Goal: Task Accomplishment & Management: Use online tool/utility

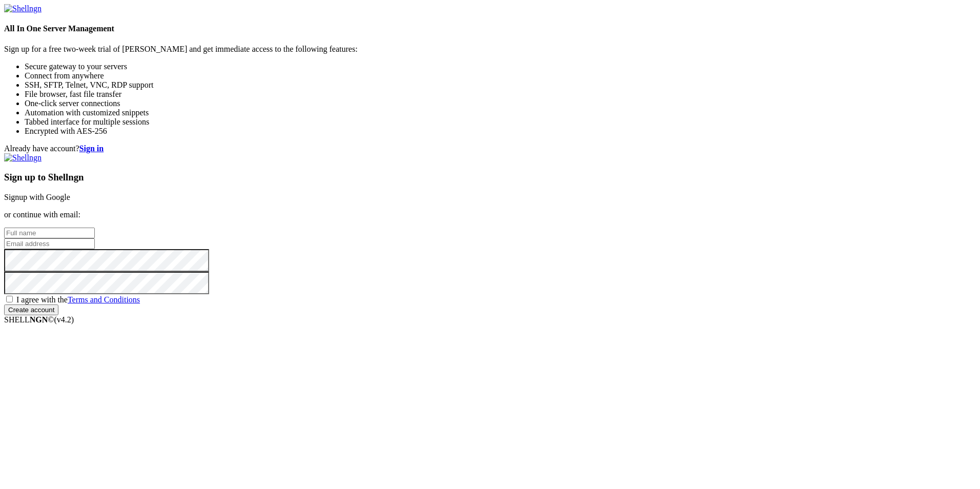
click at [95, 228] on input "text" at bounding box center [49, 233] width 91 height 11
type input "Bruxo"
type input "[EMAIL_ADDRESS][DOMAIN_NAME]"
click at [140, 304] on span "I agree with the Terms and Conditions" at bounding box center [78, 299] width 124 height 9
click at [13, 302] on input "I agree with the Terms and Conditions" at bounding box center [9, 299] width 7 height 7
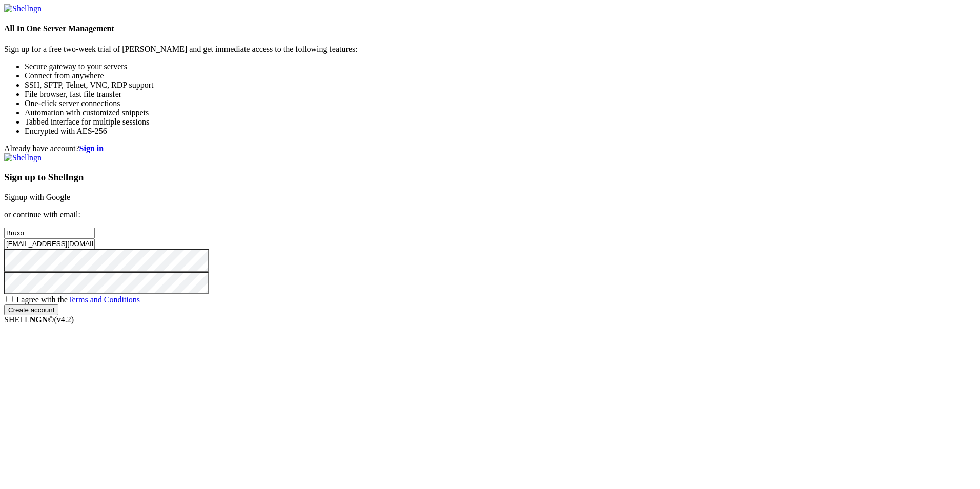
checkbox input "true"
click at [58, 315] on input "Create account" at bounding box center [31, 309] width 54 height 11
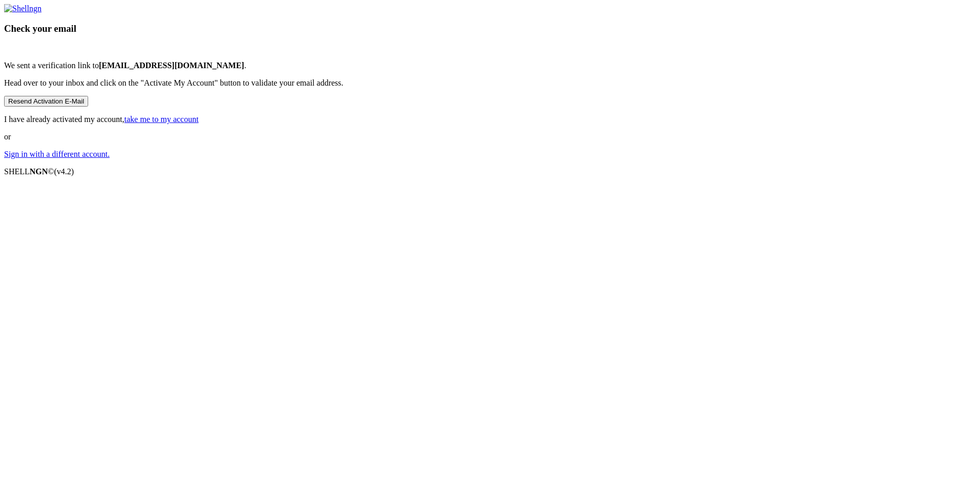
click at [199, 124] on link "take me to my account" at bounding box center [162, 119] width 74 height 9
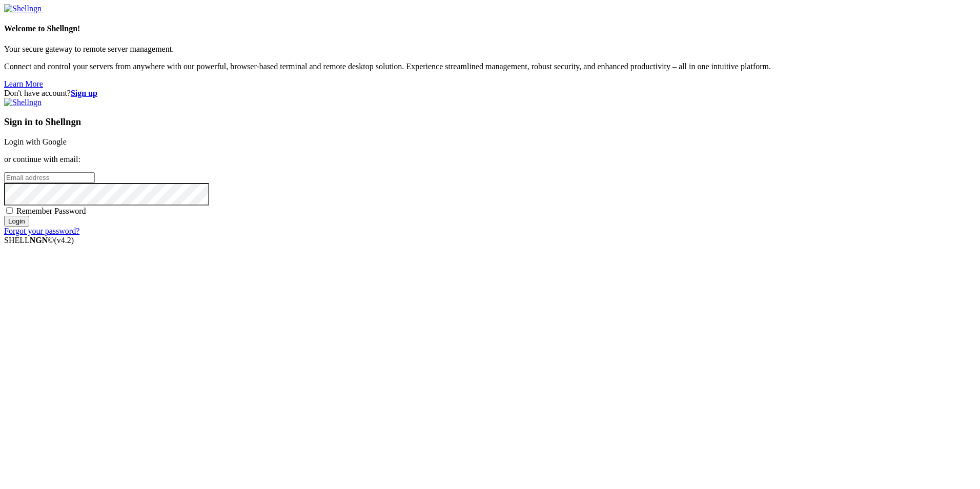
click at [95, 183] on input "email" at bounding box center [49, 177] width 91 height 11
type input "[EMAIL_ADDRESS][DOMAIN_NAME]"
click at [4, 216] on input "Login" at bounding box center [16, 221] width 25 height 11
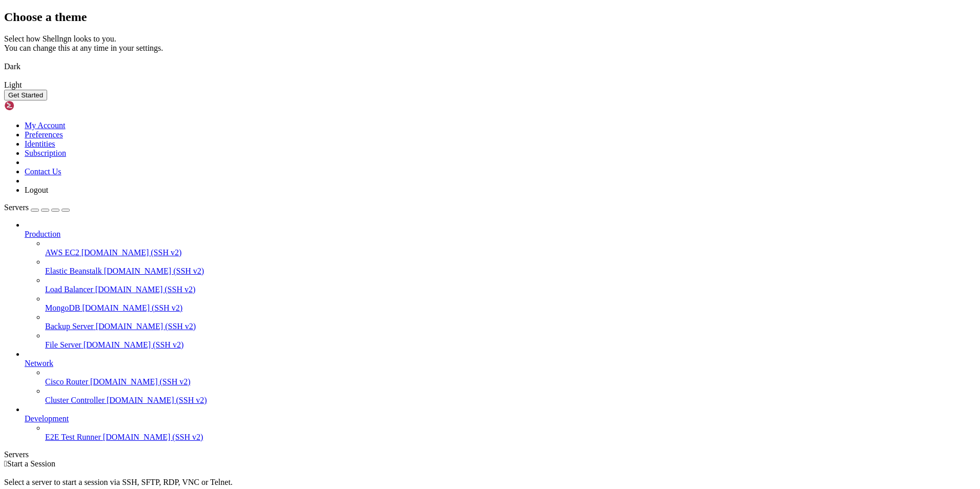
click at [47, 100] on button "Get Started" at bounding box center [25, 95] width 43 height 11
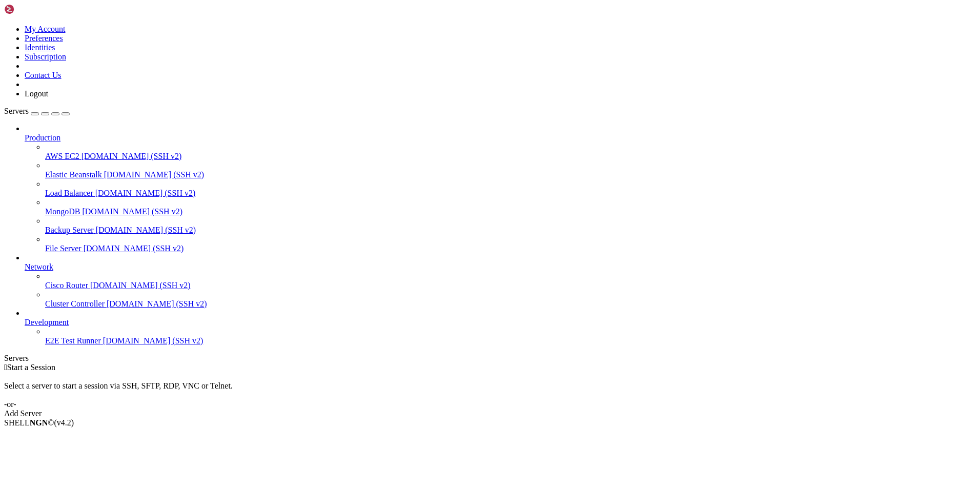
click at [549, 409] on div "Add Server" at bounding box center [490, 413] width 972 height 9
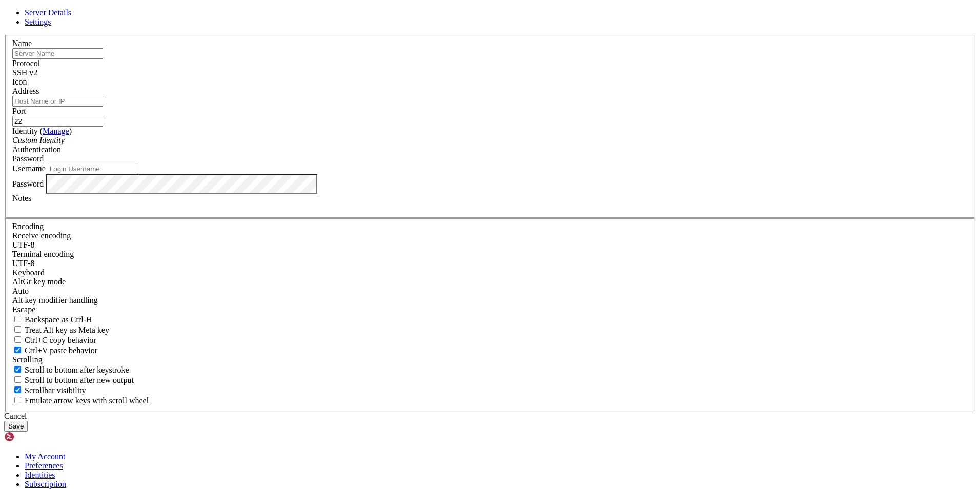
click at [542, 77] on div "SSH v2" at bounding box center [489, 72] width 955 height 9
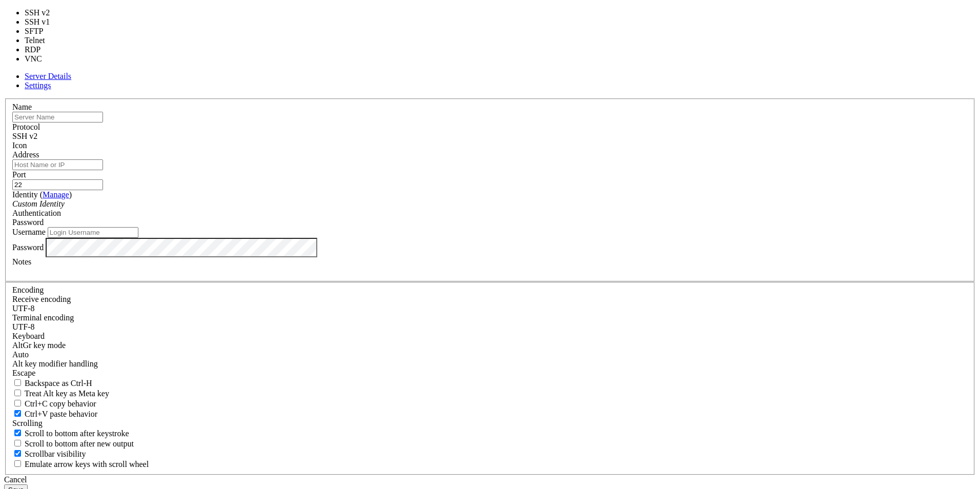
type input "3389"
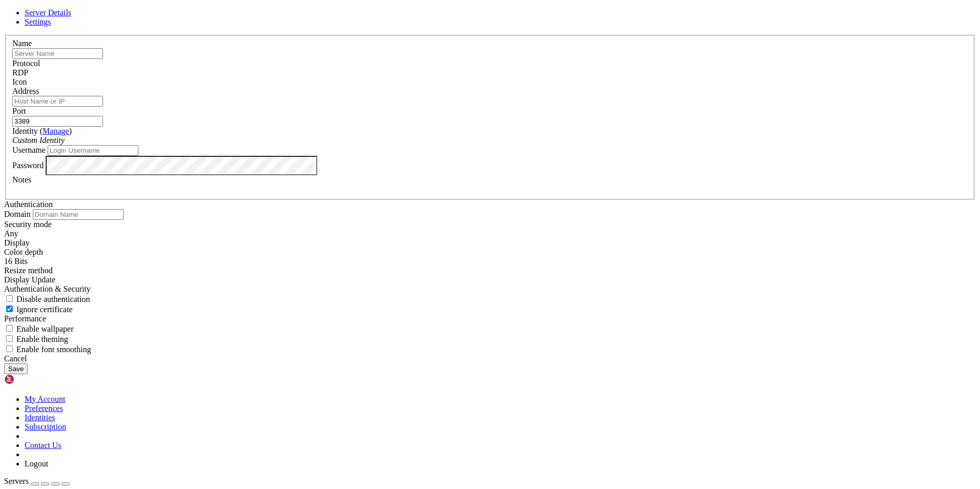
click at [620, 87] on div at bounding box center [489, 87] width 955 height 0
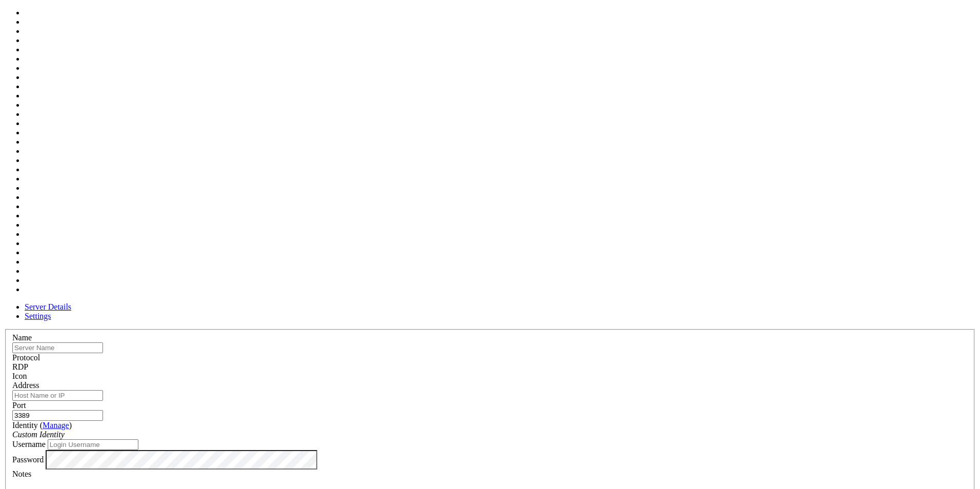
scroll to position [51, 0]
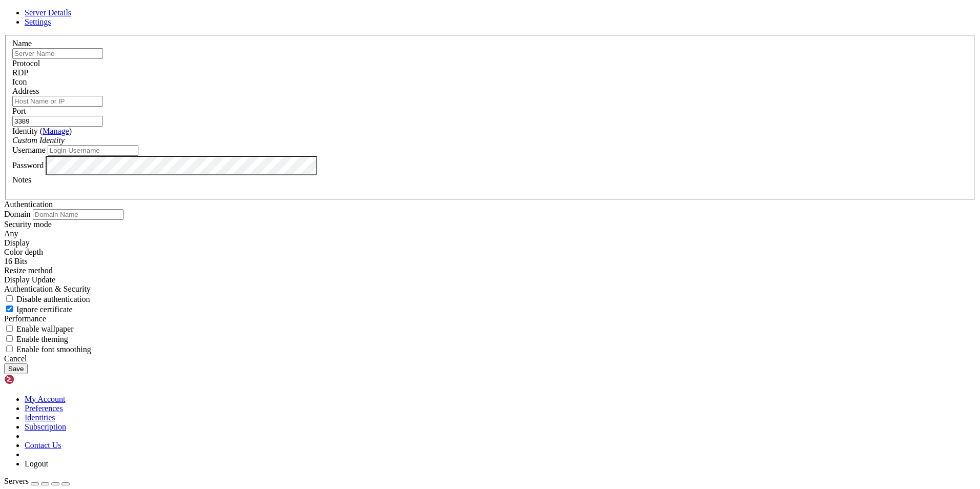
click at [103, 59] on input "text" at bounding box center [57, 53] width 91 height 11
type input "Bruxo"
type input "Windows"
click at [103, 107] on input "Address" at bounding box center [57, 101] width 91 height 11
drag, startPoint x: 539, startPoint y: 189, endPoint x: 520, endPoint y: 190, distance: 19.5
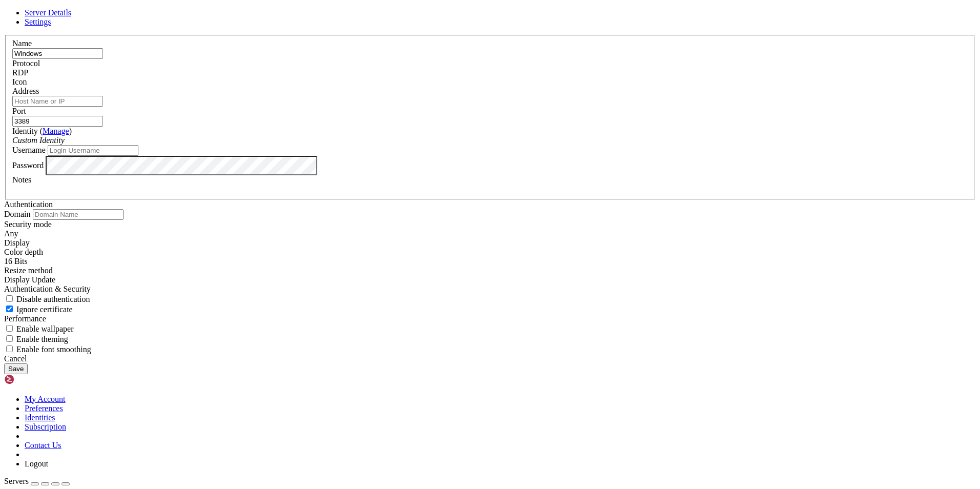
click at [520, 127] on div "Port 3389" at bounding box center [489, 117] width 955 height 20
type input "50415"
click at [103, 107] on input "Address" at bounding box center [57, 101] width 91 height 11
type input "[TECHNICAL_ID]"
click at [138, 156] on input "Username" at bounding box center [93, 150] width 91 height 11
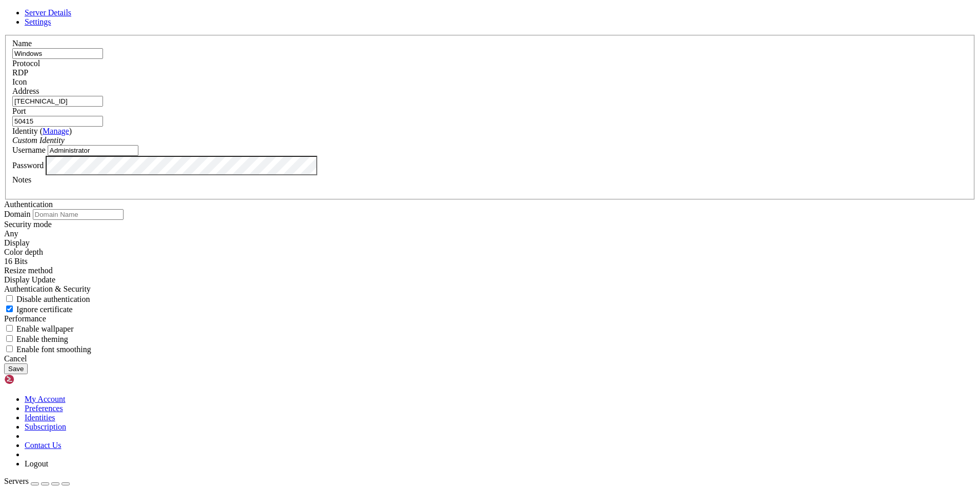
type input "Administrator"
click at [363, 194] on div at bounding box center [489, 189] width 955 height 9
click at [446, 145] on div "Custom Identity" at bounding box center [489, 140] width 955 height 9
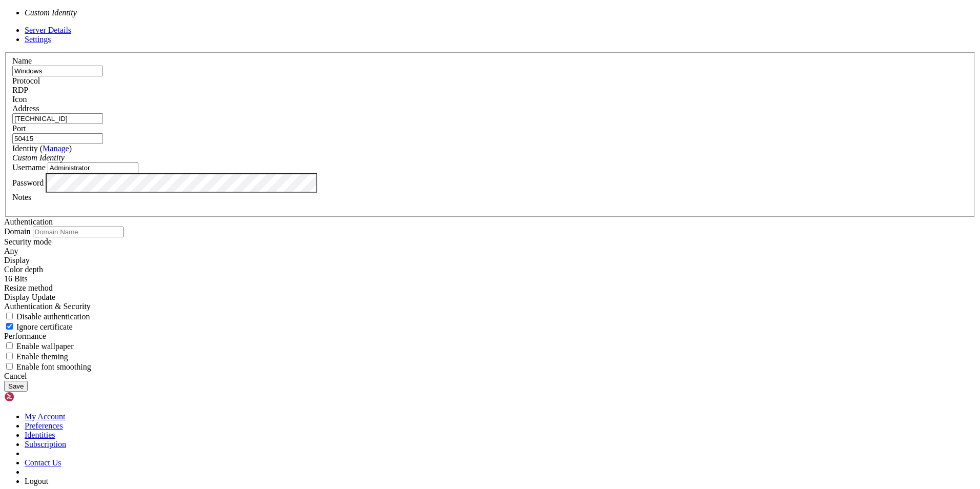
click at [72, 153] on label "Identity ( Manage )" at bounding box center [41, 148] width 59 height 9
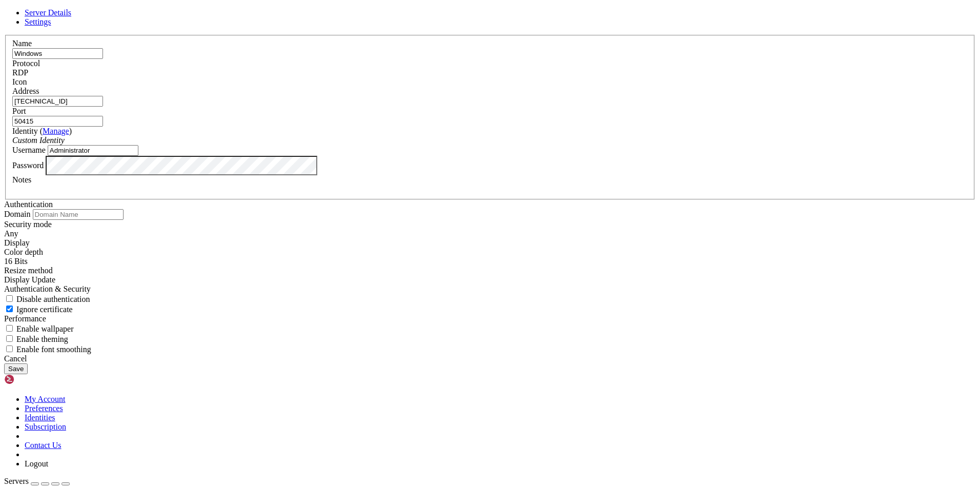
click at [28, 374] on button "Save" at bounding box center [16, 368] width 24 height 11
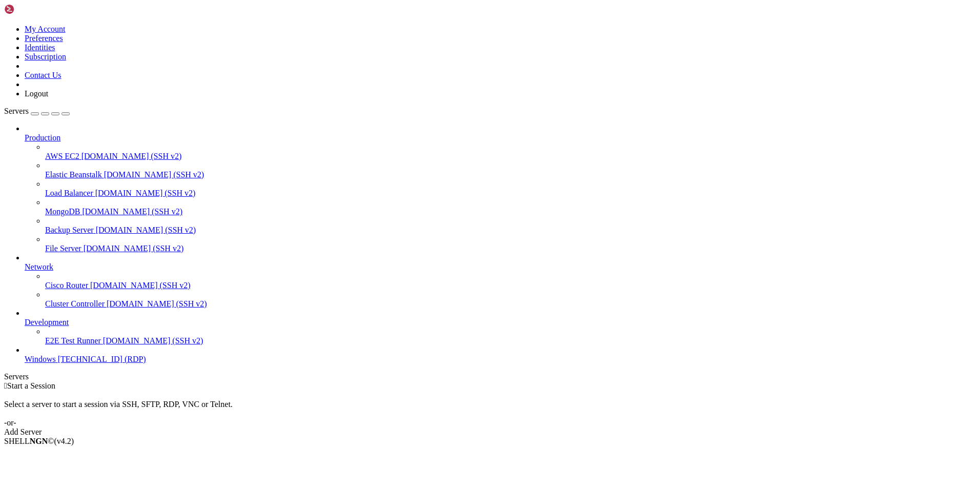
click at [56, 363] on span "Windows" at bounding box center [40, 359] width 31 height 9
click at [75, 152] on span "AWS EC2" at bounding box center [62, 156] width 34 height 9
click at [55, 454] on li "Connect" at bounding box center [71, 458] width 93 height 9
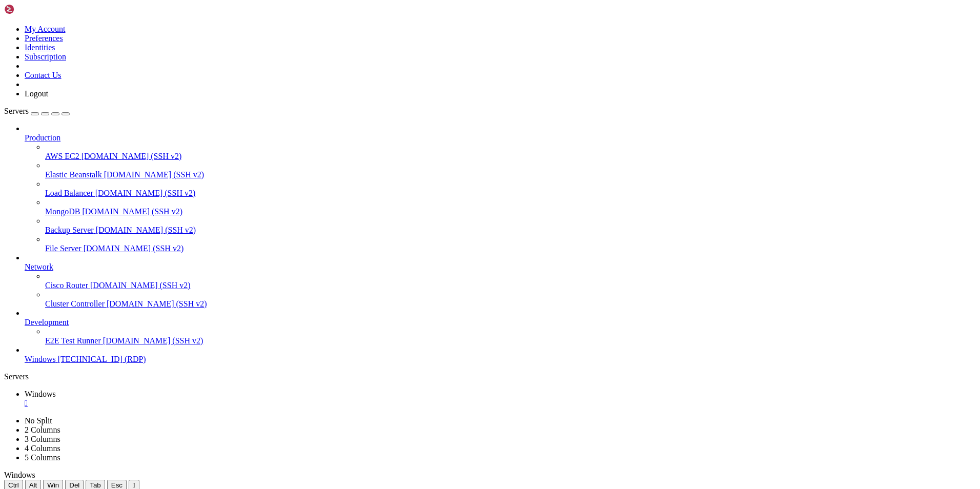
scroll to position [0, 0]
drag, startPoint x: 437, startPoint y: 689, endPoint x: 239, endPoint y: 826, distance: 240.2
drag, startPoint x: 167, startPoint y: 693, endPoint x: 513, endPoint y: 577, distance: 364.7
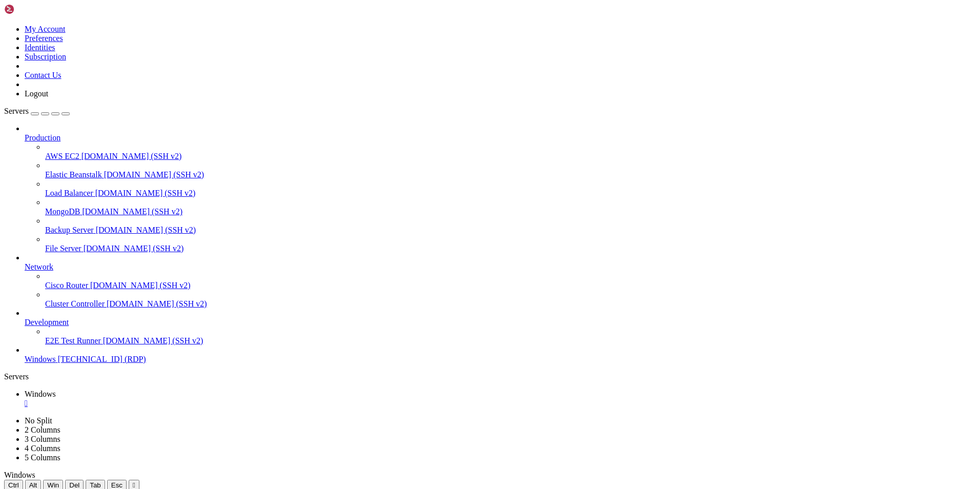
drag, startPoint x: 513, startPoint y: 577, endPoint x: 180, endPoint y: 766, distance: 382.0
drag, startPoint x: 190, startPoint y: 843, endPoint x: 501, endPoint y: 588, distance: 402.1
drag, startPoint x: 501, startPoint y: 588, endPoint x: 159, endPoint y: 835, distance: 421.1
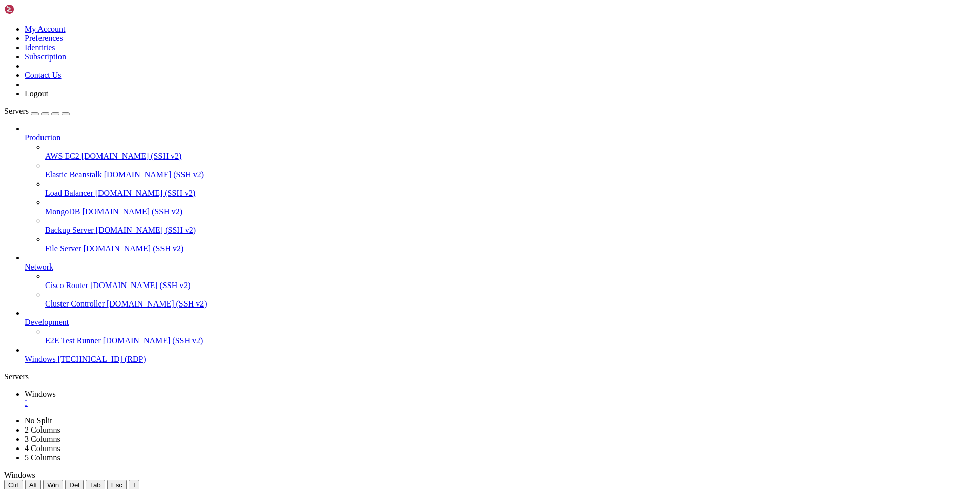
drag, startPoint x: 159, startPoint y: 835, endPoint x: 534, endPoint y: 578, distance: 454.0
drag, startPoint x: 534, startPoint y: 578, endPoint x: 169, endPoint y: 847, distance: 453.6
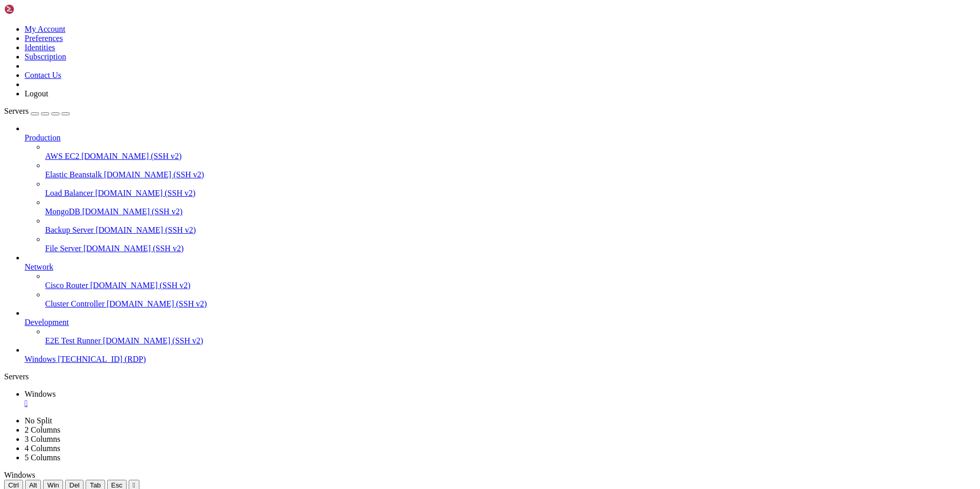
drag, startPoint x: 169, startPoint y: 847, endPoint x: 635, endPoint y: 558, distance: 548.4
drag, startPoint x: 269, startPoint y: 592, endPoint x: 132, endPoint y: 834, distance: 278.7
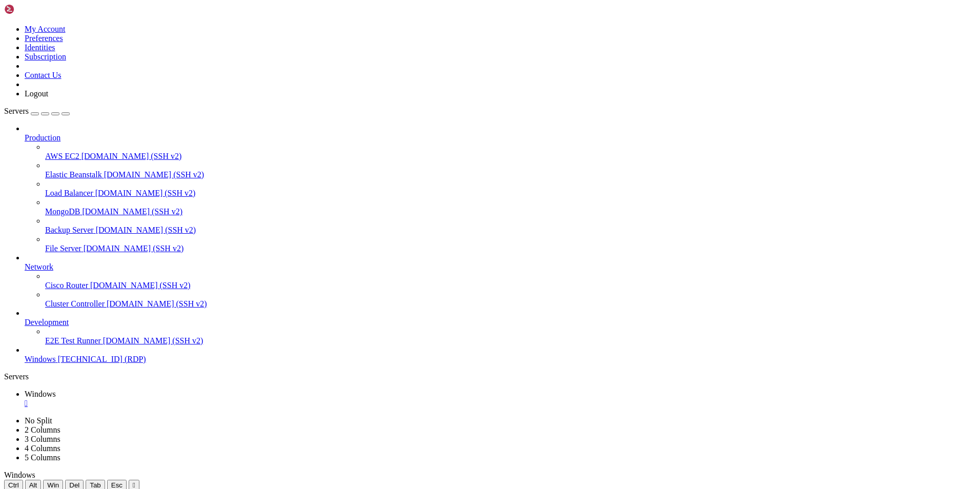
drag, startPoint x: 194, startPoint y: 638, endPoint x: 388, endPoint y: 805, distance: 255.5
click at [551, 489] on div at bounding box center [490, 491] width 972 height 0
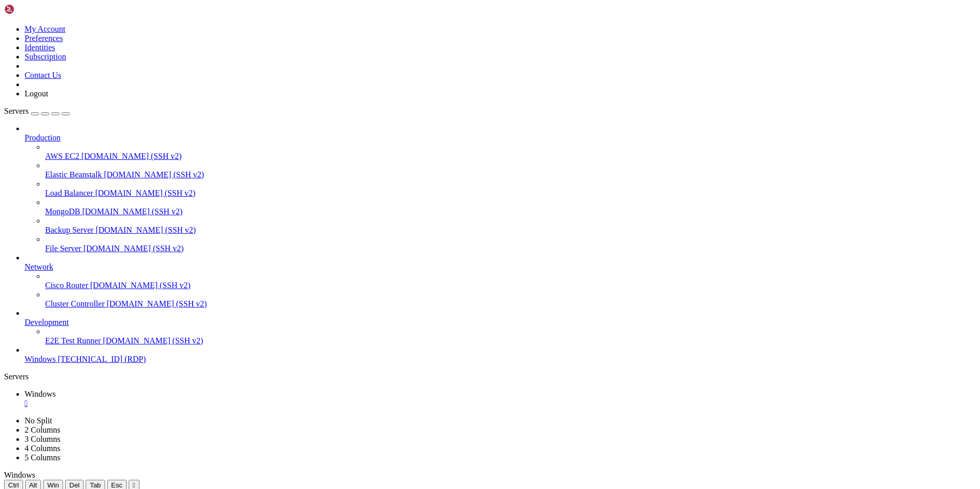
click at [4, 25] on icon at bounding box center [4, 25] width 0 height 0
click at [213, 390] on ul "Windows " at bounding box center [490, 399] width 972 height 18
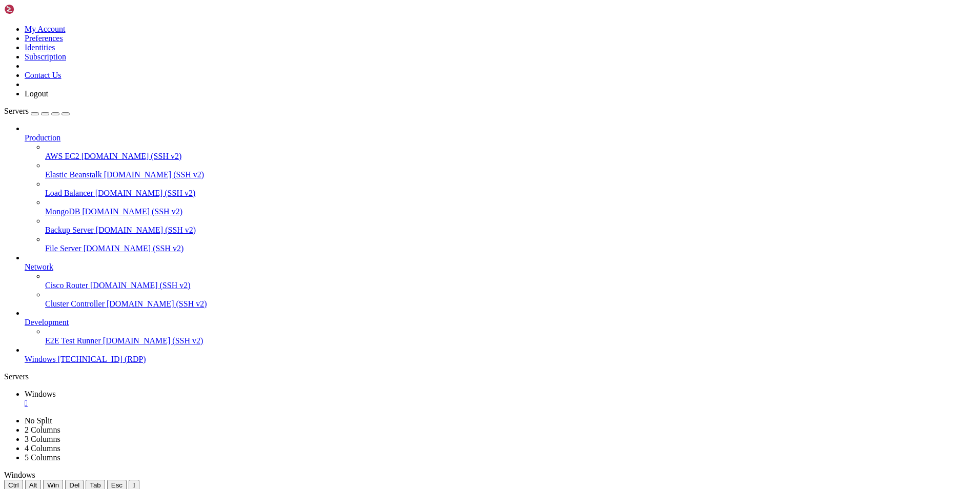
drag, startPoint x: 192, startPoint y: 673, endPoint x: 317, endPoint y: 677, distance: 125.7
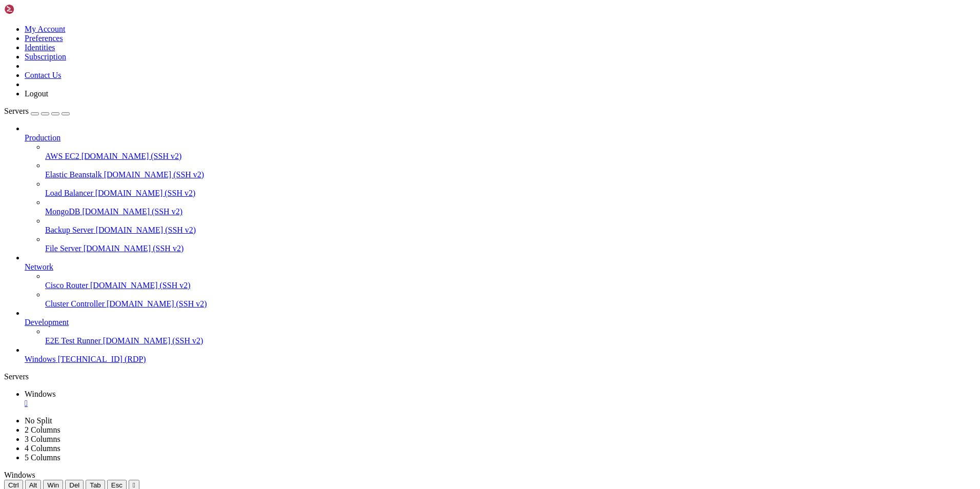
drag, startPoint x: 852, startPoint y: 795, endPoint x: 848, endPoint y: 519, distance: 275.8
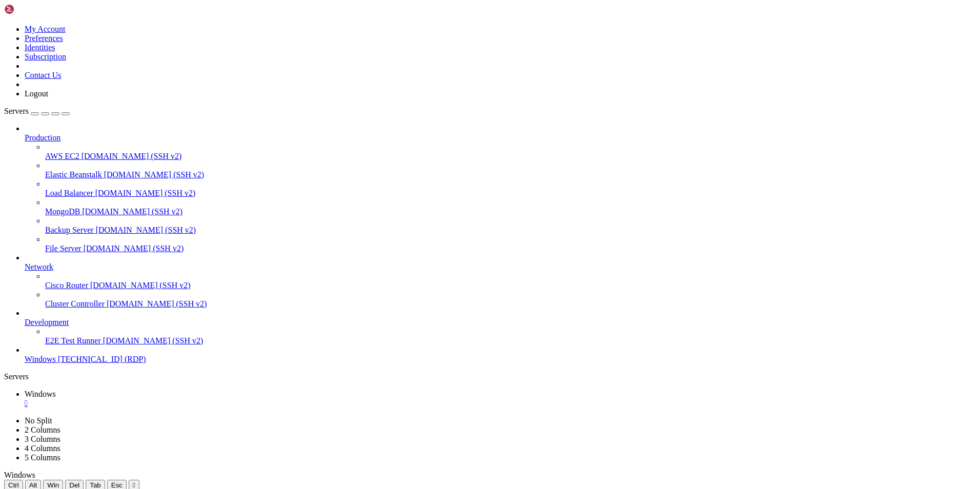
click at [4, 416] on icon at bounding box center [4, 416] width 0 height 0
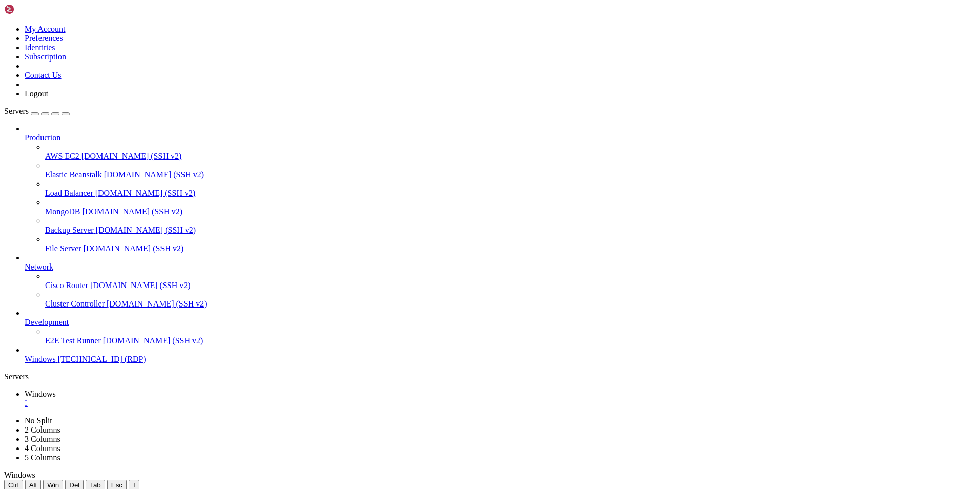
click at [4, 416] on icon at bounding box center [4, 416] width 0 height 0
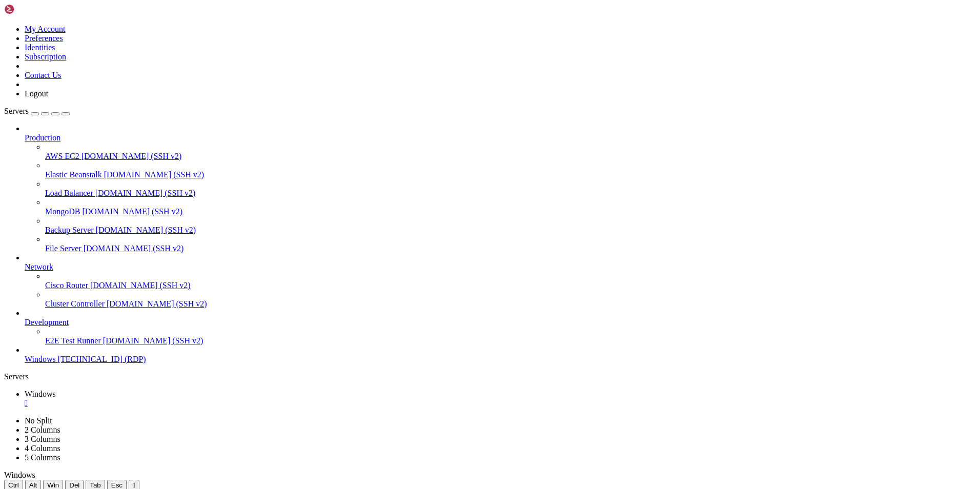
drag, startPoint x: 474, startPoint y: 584, endPoint x: 648, endPoint y: 587, distance: 174.3
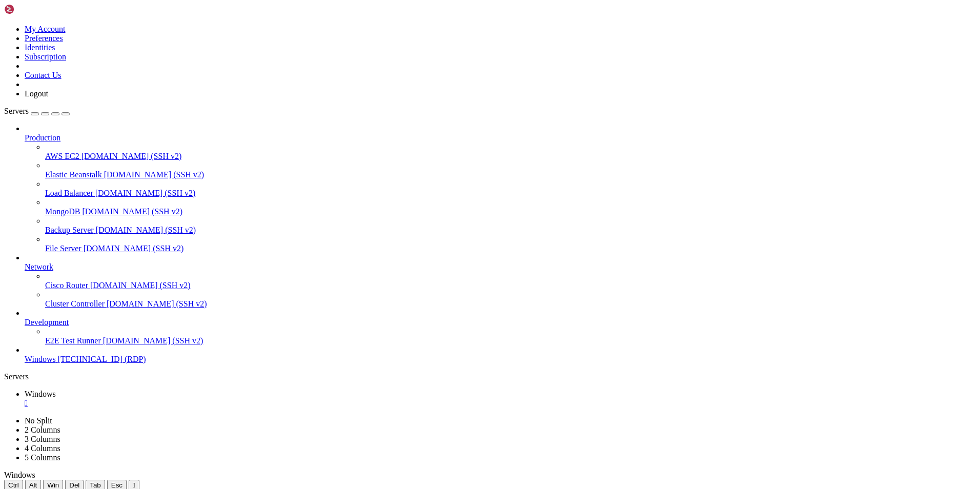
drag, startPoint x: 648, startPoint y: 587, endPoint x: 449, endPoint y: 690, distance: 224.2
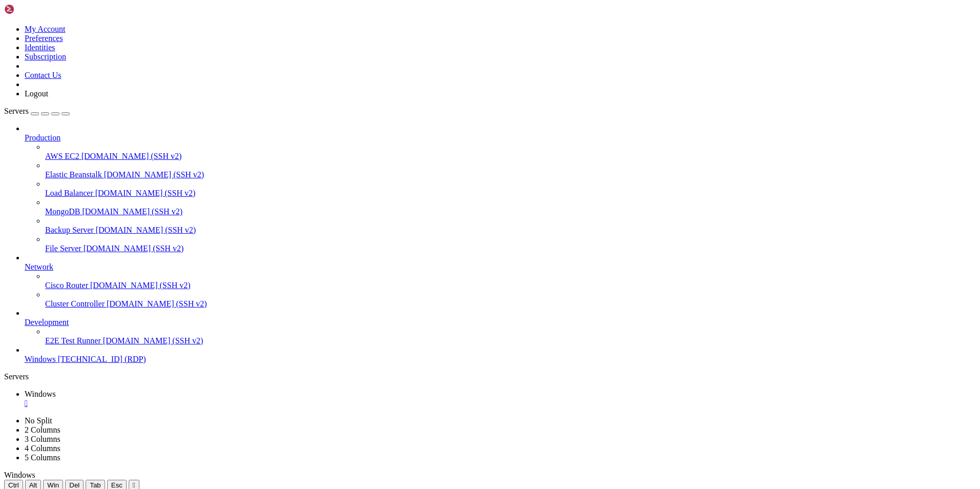
drag, startPoint x: 543, startPoint y: 678, endPoint x: 463, endPoint y: 632, distance: 92.3
click at [66, 114] on icon "button" at bounding box center [66, 114] width 0 height 0
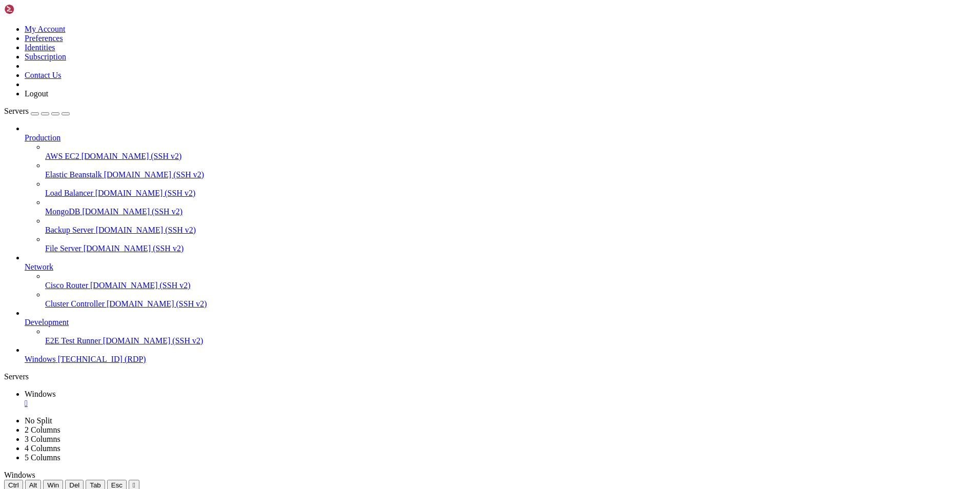
drag, startPoint x: 962, startPoint y: 796, endPoint x: 957, endPoint y: 537, distance: 258.9
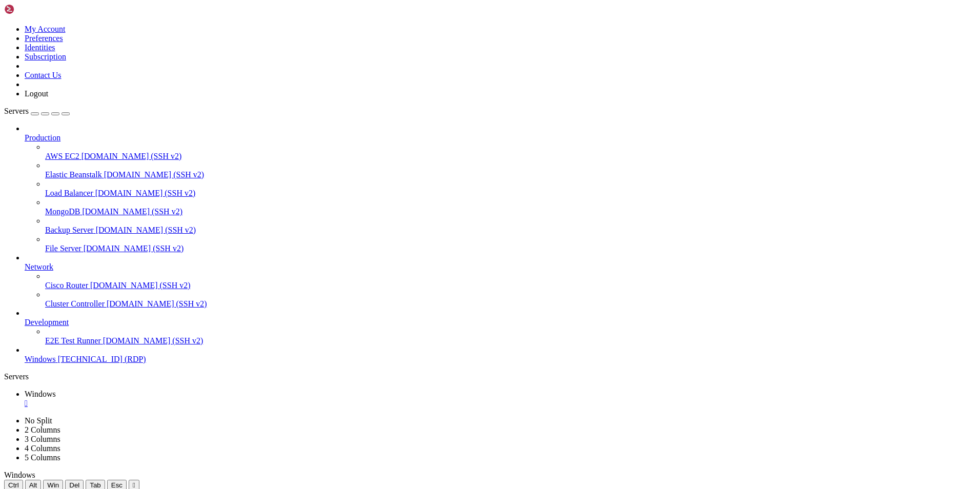
drag, startPoint x: 552, startPoint y: 726, endPoint x: 490, endPoint y: 739, distance: 63.3
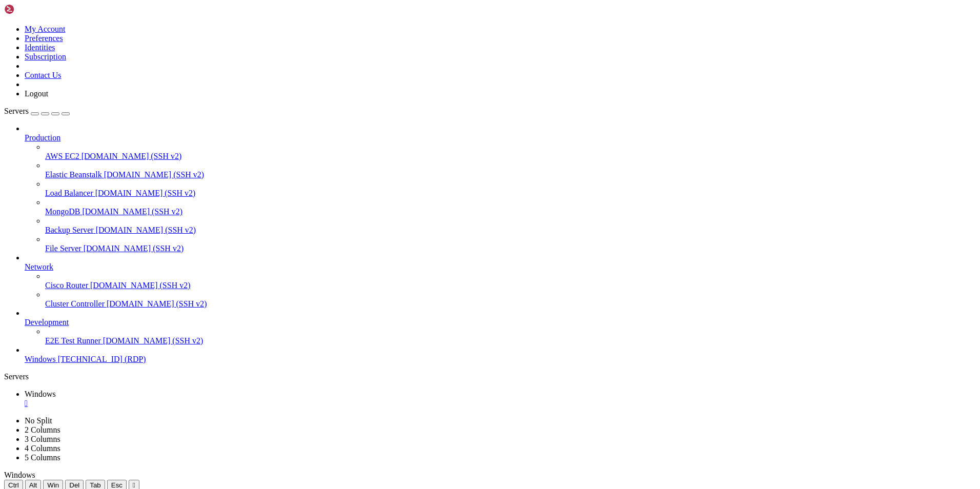
drag, startPoint x: 231, startPoint y: 728, endPoint x: 228, endPoint y: 735, distance: 7.3
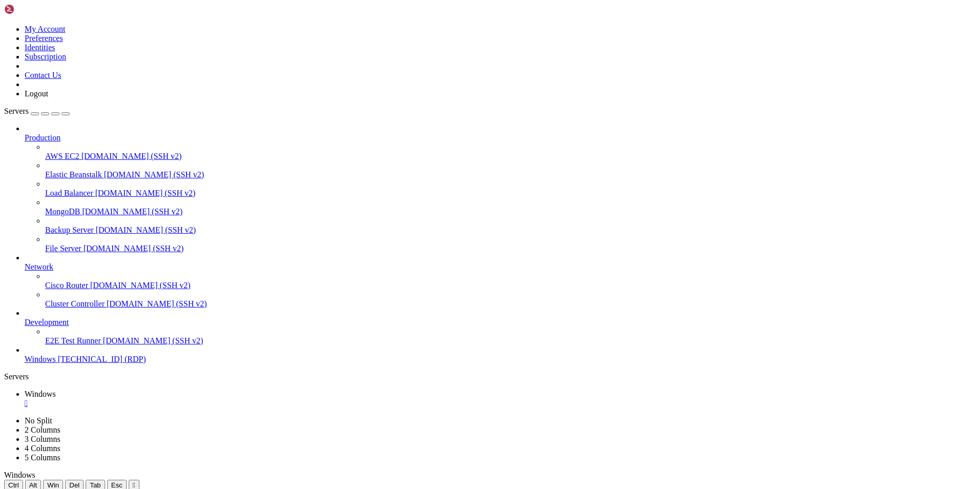
drag, startPoint x: 320, startPoint y: 629, endPoint x: 242, endPoint y: 635, distance: 78.6
drag, startPoint x: 334, startPoint y: 629, endPoint x: 406, endPoint y: 665, distance: 80.0
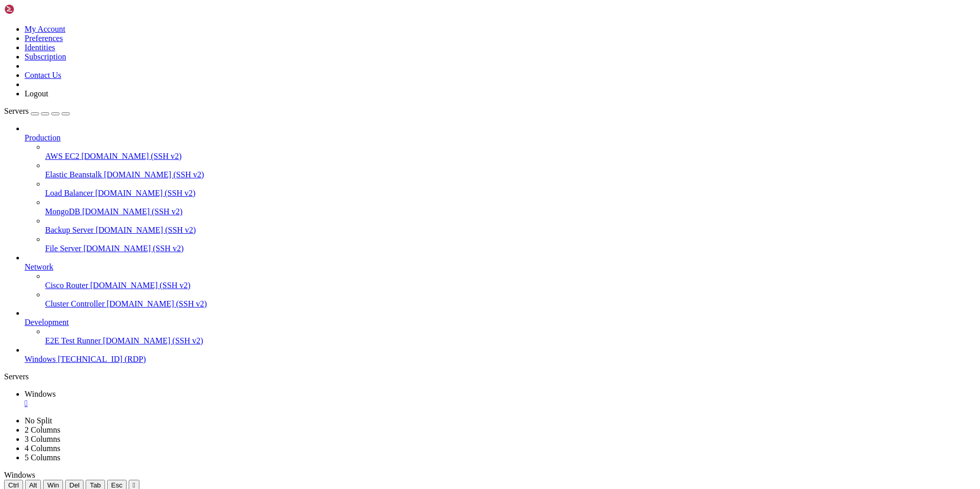
drag, startPoint x: 298, startPoint y: 628, endPoint x: 344, endPoint y: 667, distance: 60.3
drag, startPoint x: 322, startPoint y: 628, endPoint x: 249, endPoint y: 658, distance: 78.6
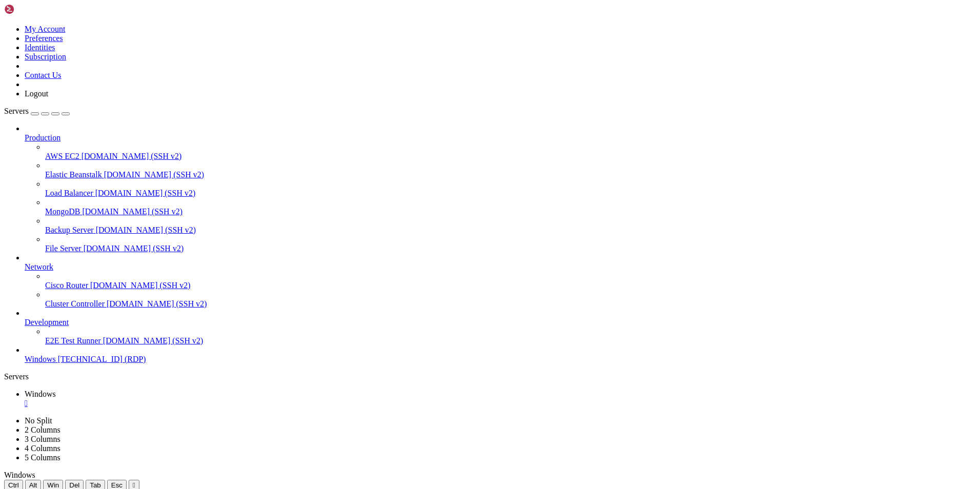
drag, startPoint x: 393, startPoint y: 680, endPoint x: 569, endPoint y: 766, distance: 195.8
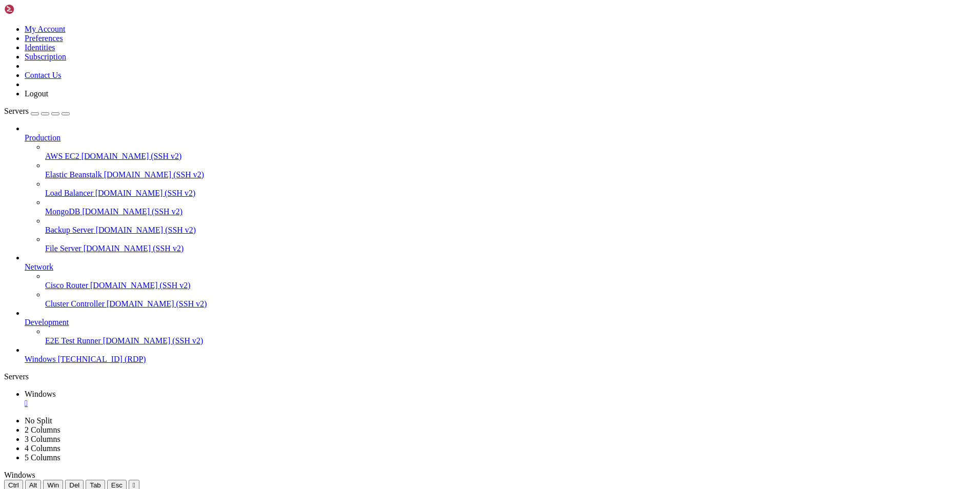
drag, startPoint x: 511, startPoint y: 730, endPoint x: 705, endPoint y: 811, distance: 211.0
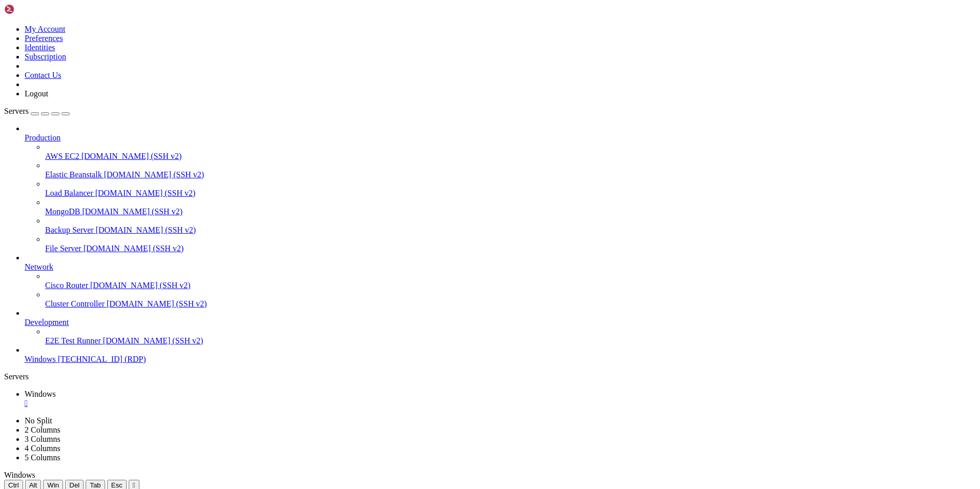
drag, startPoint x: 593, startPoint y: 566, endPoint x: 584, endPoint y: 574, distance: 11.6
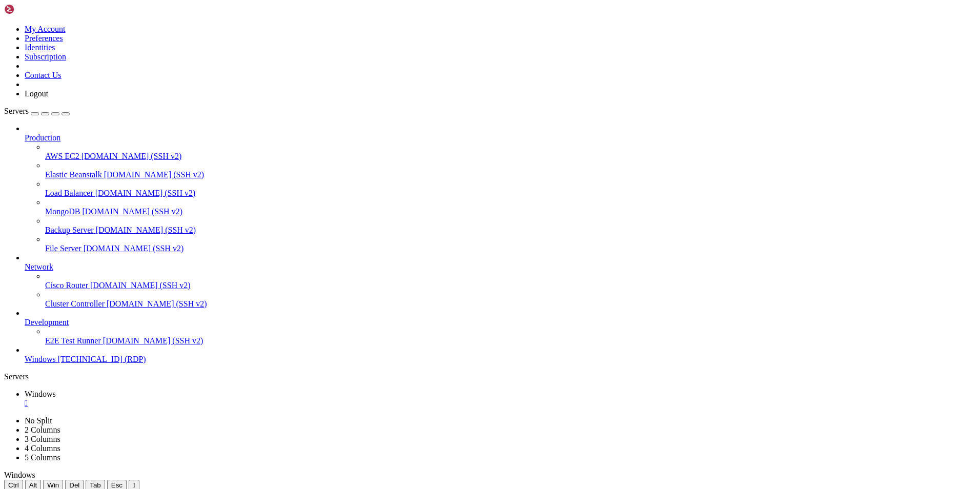
drag, startPoint x: 256, startPoint y: 641, endPoint x: 410, endPoint y: 697, distance: 163.9
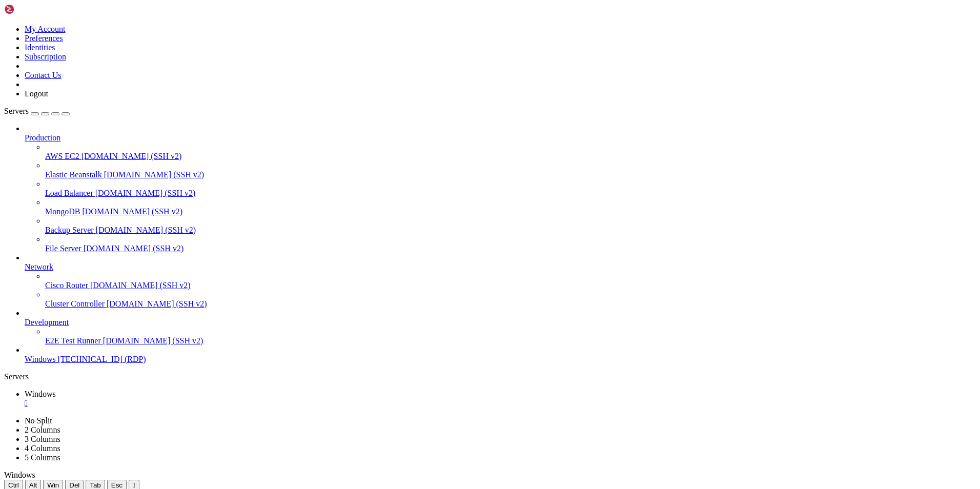
drag, startPoint x: 513, startPoint y: 153, endPoint x: 768, endPoint y: 91, distance: 262.7
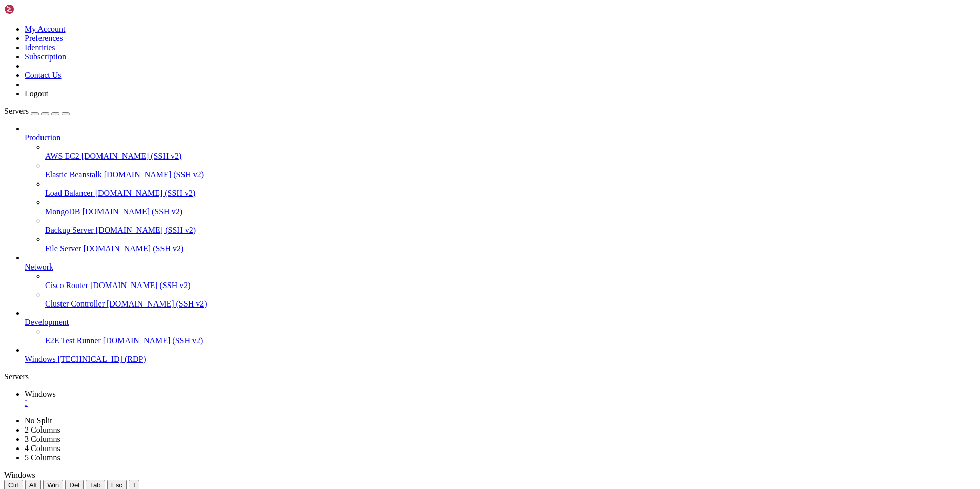
drag, startPoint x: 324, startPoint y: 934, endPoint x: 297, endPoint y: 930, distance: 27.0
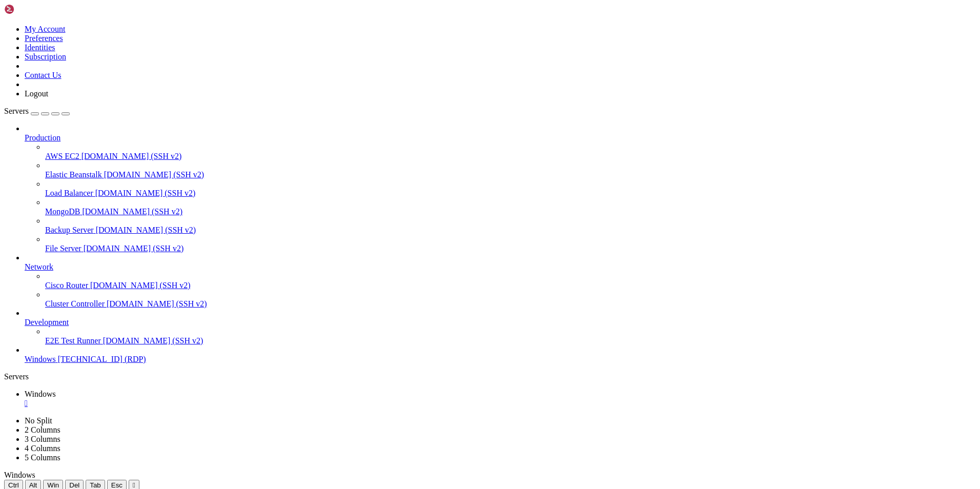
drag, startPoint x: 117, startPoint y: 650, endPoint x: 126, endPoint y: 644, distance: 10.3
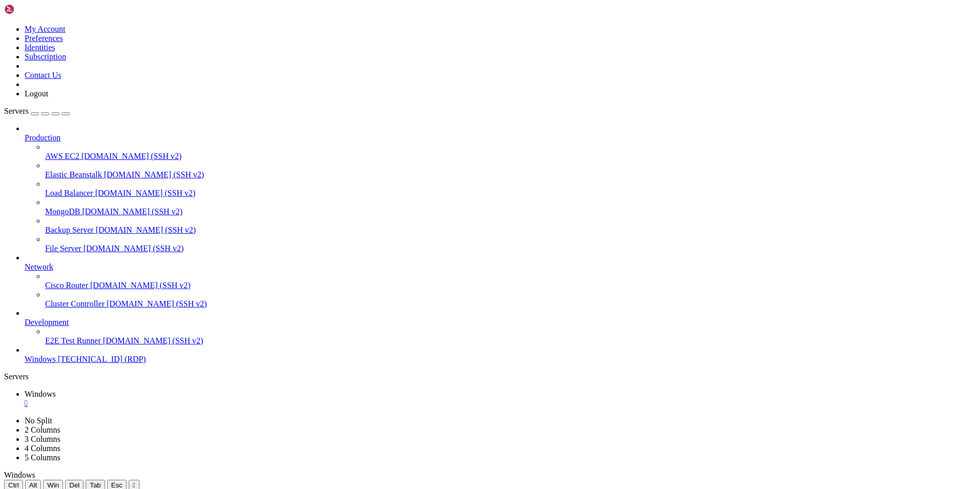
drag, startPoint x: 516, startPoint y: 624, endPoint x: 679, endPoint y: 554, distance: 177.3
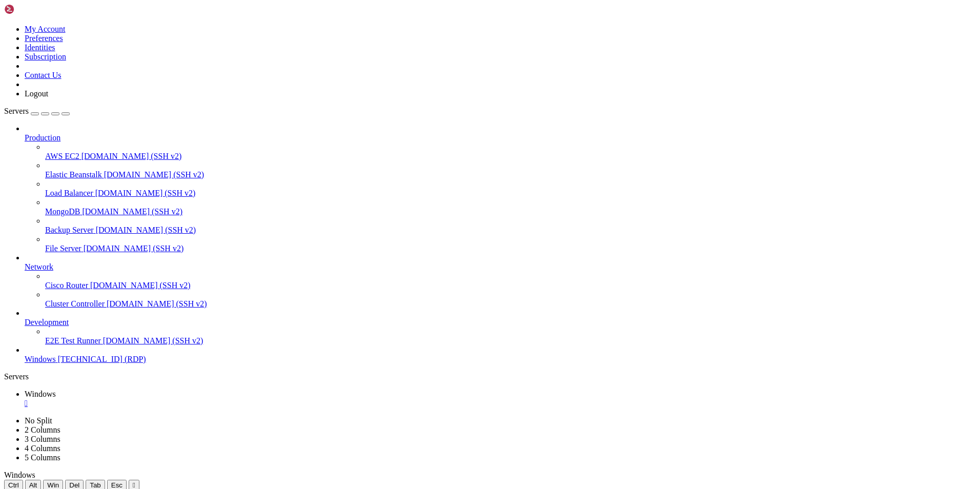
drag, startPoint x: 656, startPoint y: 509, endPoint x: 653, endPoint y: 516, distance: 7.8
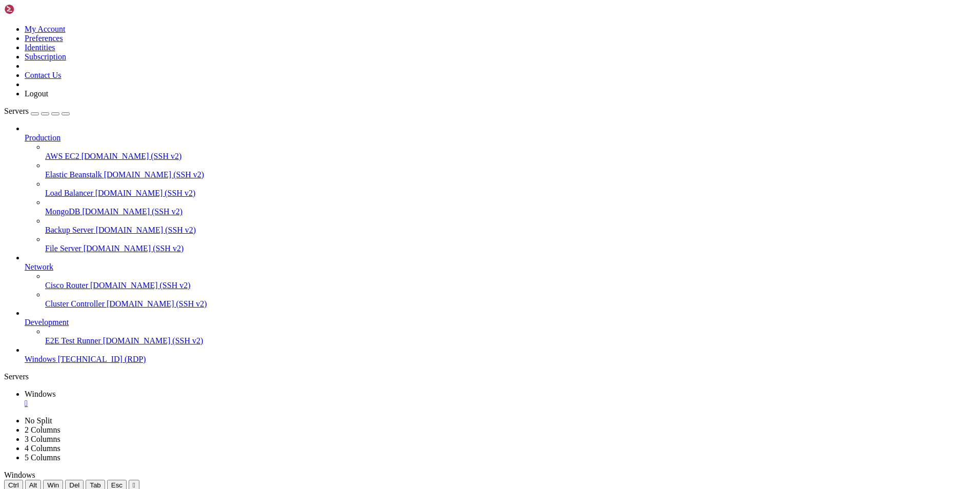
drag, startPoint x: 350, startPoint y: 666, endPoint x: 341, endPoint y: 870, distance: 204.2
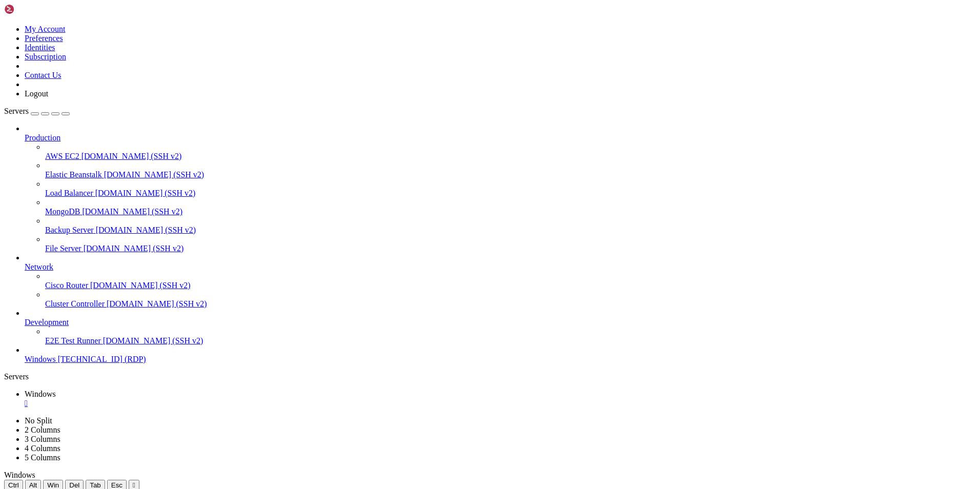
drag, startPoint x: 806, startPoint y: 844, endPoint x: 971, endPoint y: 838, distance: 164.6
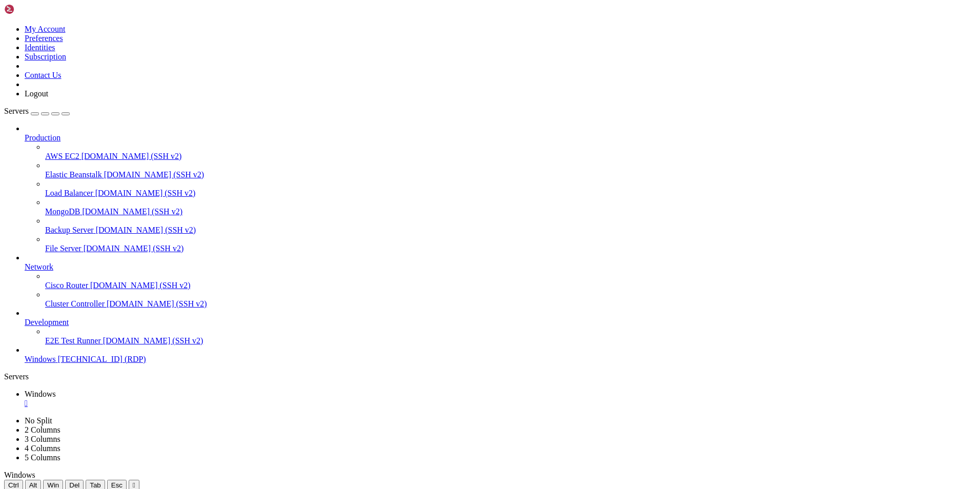
drag, startPoint x: 489, startPoint y: 641, endPoint x: 300, endPoint y: 639, distance: 188.1
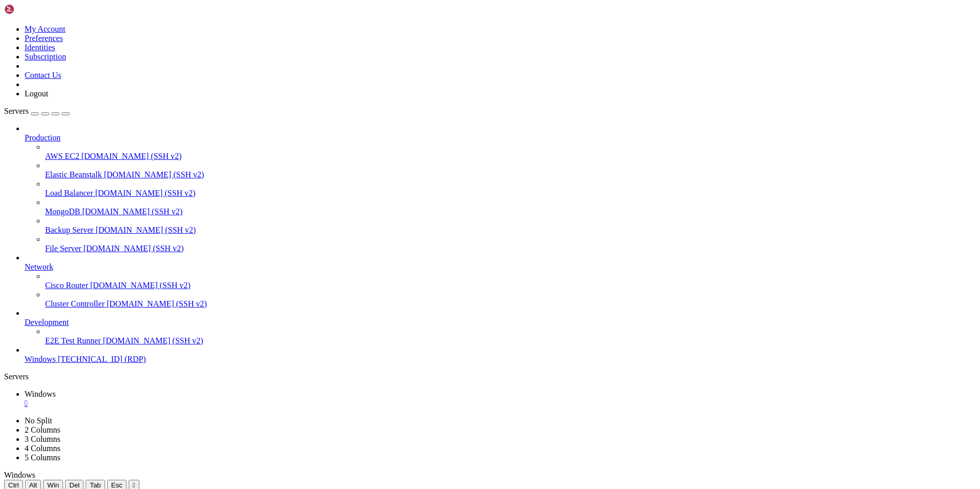
drag, startPoint x: 825, startPoint y: 840, endPoint x: 969, endPoint y: 821, distance: 144.7
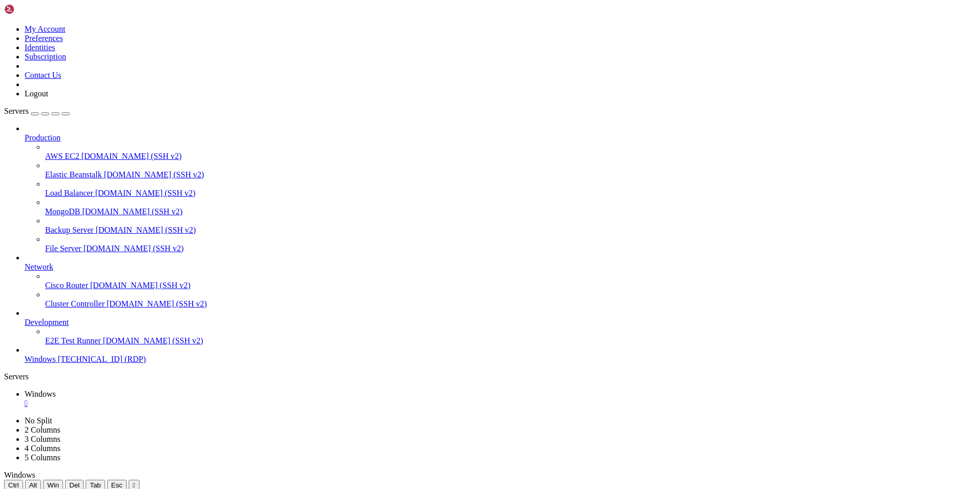
drag, startPoint x: 790, startPoint y: 808, endPoint x: 968, endPoint y: 799, distance: 178.6
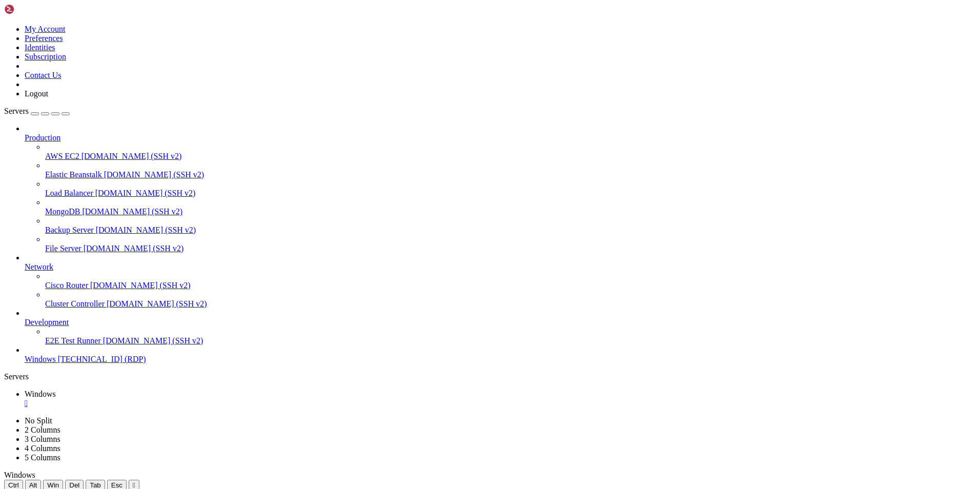
drag, startPoint x: 491, startPoint y: 648, endPoint x: 261, endPoint y: 648, distance: 229.1
drag, startPoint x: 490, startPoint y: 639, endPoint x: 483, endPoint y: 640, distance: 7.2
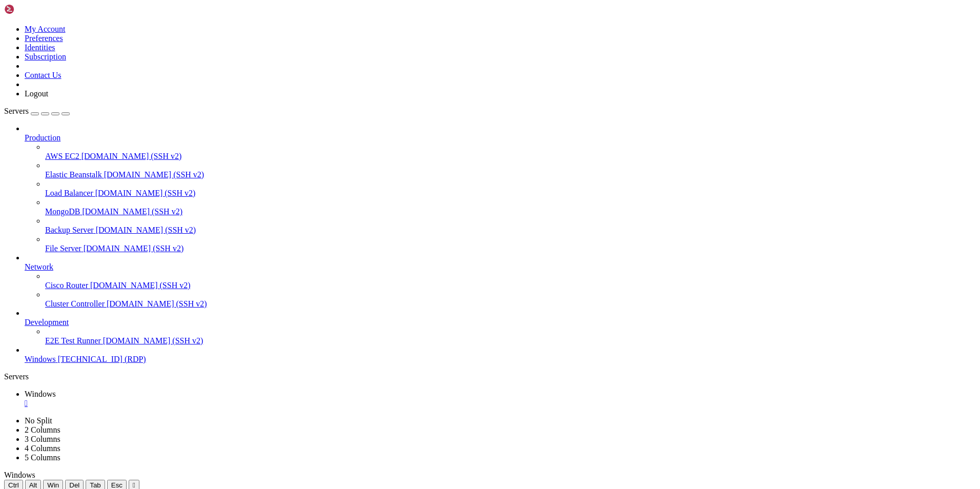
drag, startPoint x: 492, startPoint y: 639, endPoint x: 304, endPoint y: 642, distance: 188.1
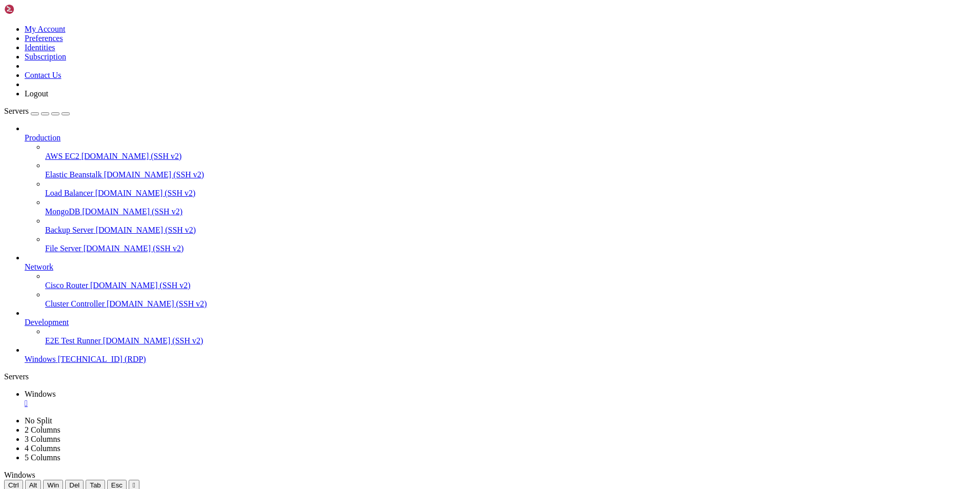
drag, startPoint x: 517, startPoint y: 706, endPoint x: 279, endPoint y: 708, distance: 237.3
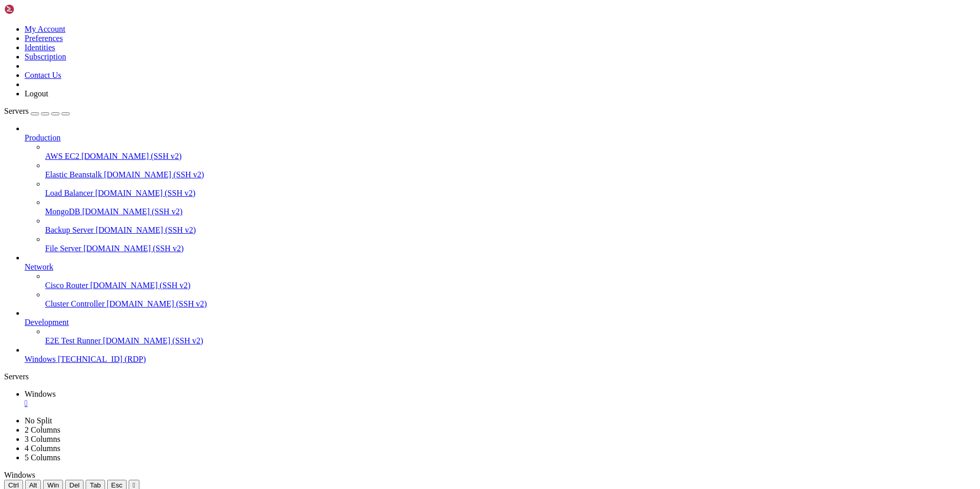
drag, startPoint x: 926, startPoint y: 554, endPoint x: 926, endPoint y: 597, distance: 43.1
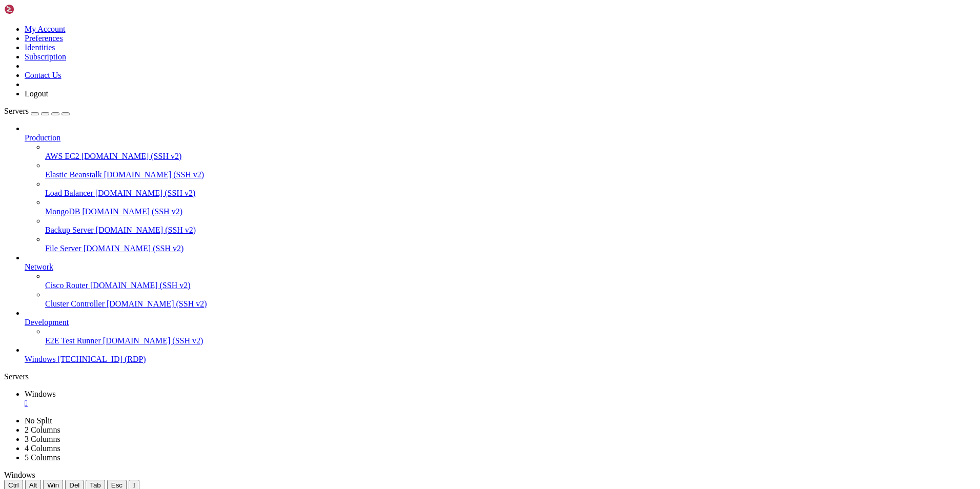
drag, startPoint x: 936, startPoint y: 557, endPoint x: 935, endPoint y: 583, distance: 26.7
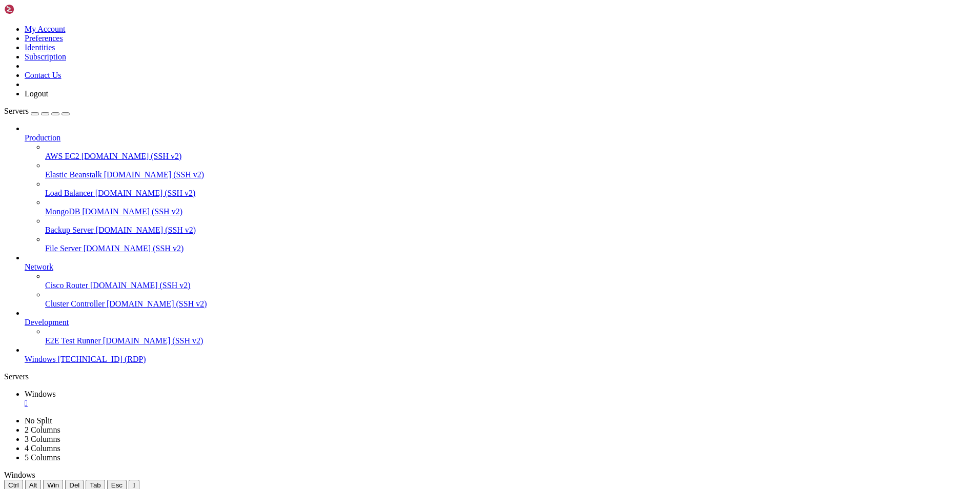
drag, startPoint x: 508, startPoint y: 561, endPoint x: 318, endPoint y: 559, distance: 189.7
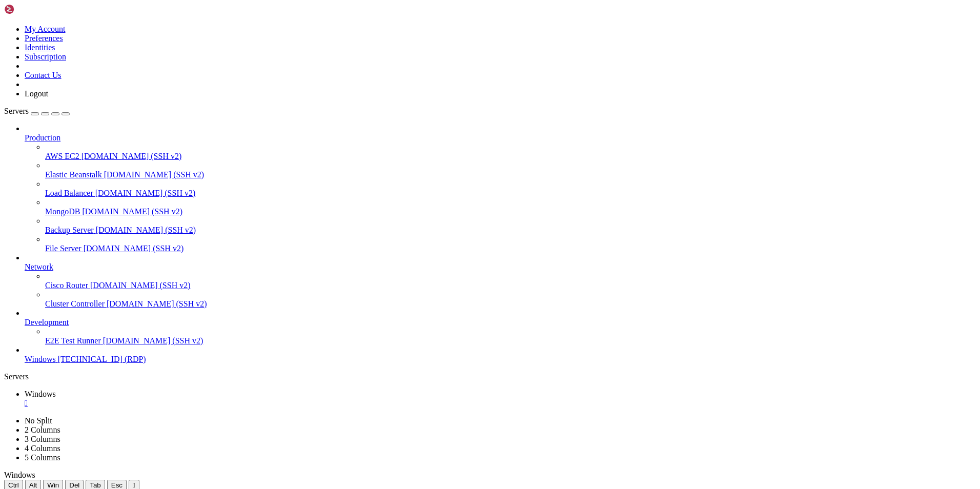
drag, startPoint x: 537, startPoint y: 754, endPoint x: 299, endPoint y: 755, distance: 237.3
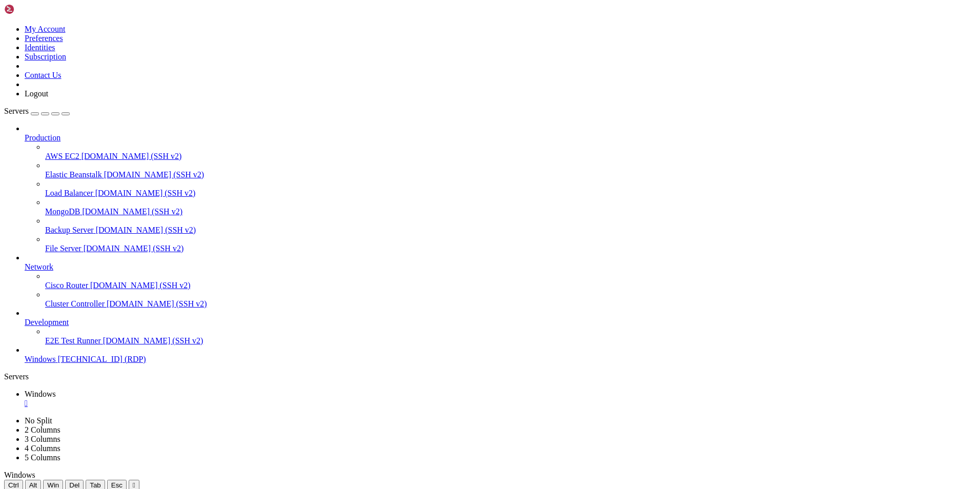
drag, startPoint x: 151, startPoint y: 496, endPoint x: 731, endPoint y: 511, distance: 581.0
drag, startPoint x: 786, startPoint y: 510, endPoint x: 680, endPoint y: 513, distance: 106.7
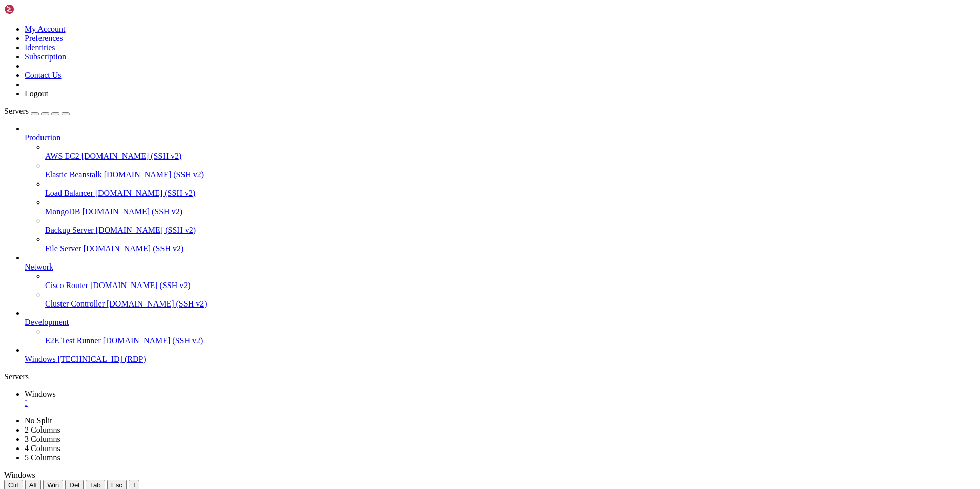
drag, startPoint x: 540, startPoint y: 516, endPoint x: 712, endPoint y: 520, distance: 172.3
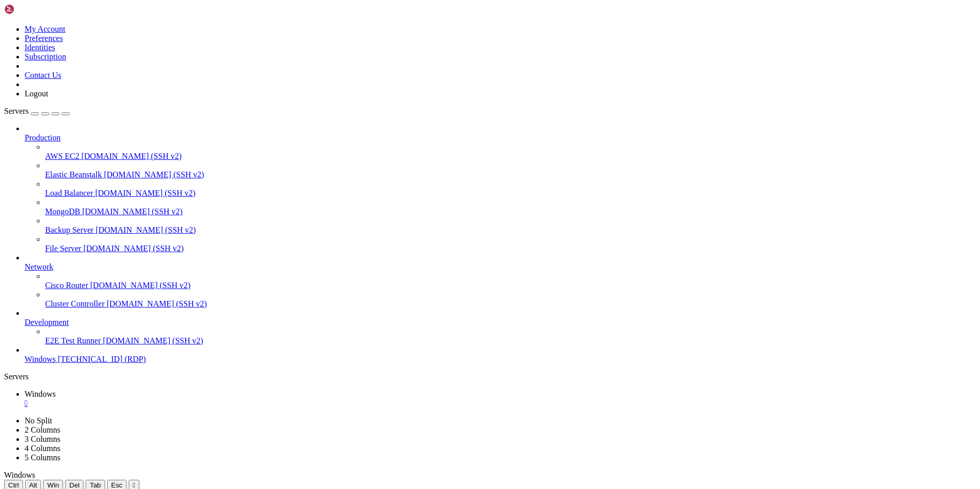
drag, startPoint x: 326, startPoint y: 567, endPoint x: 312, endPoint y: 560, distance: 15.8
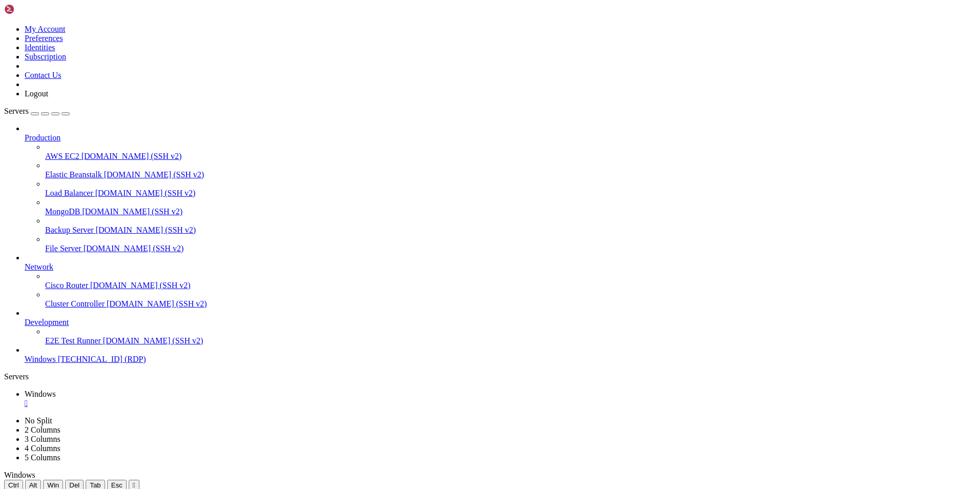
drag, startPoint x: 443, startPoint y: 555, endPoint x: 162, endPoint y: 561, distance: 280.5
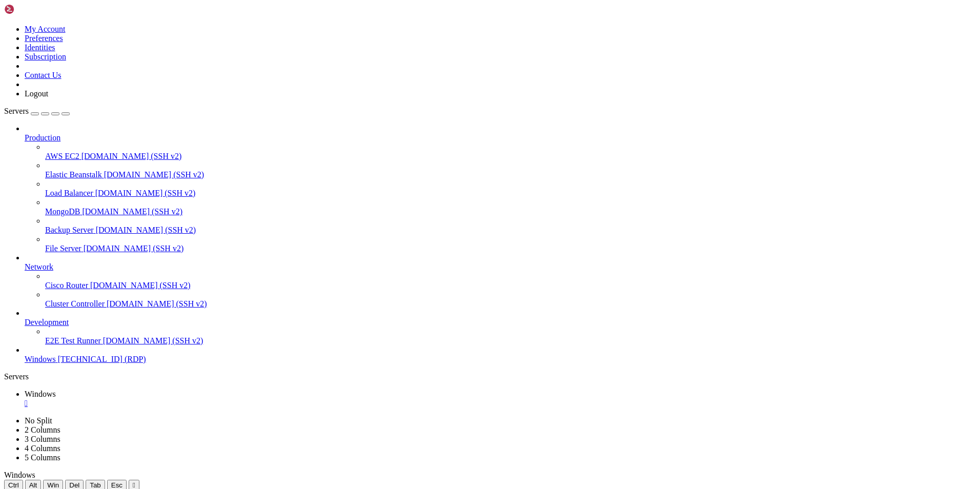
drag, startPoint x: 803, startPoint y: 520, endPoint x: 772, endPoint y: 520, distance: 30.8
drag, startPoint x: 630, startPoint y: 799, endPoint x: 581, endPoint y: 797, distance: 48.7
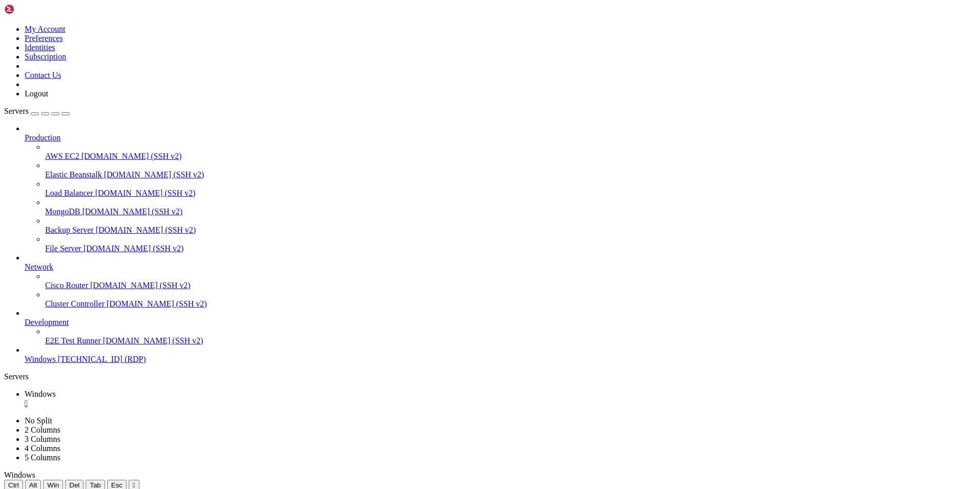
drag, startPoint x: 91, startPoint y: 498, endPoint x: 603, endPoint y: 556, distance: 514.8
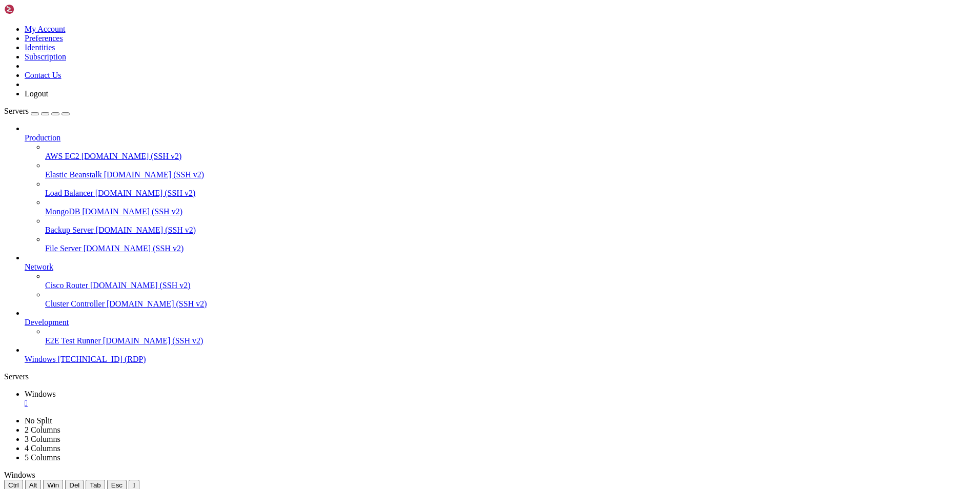
click at [12, 372] on div "Servers" at bounding box center [490, 376] width 972 height 9
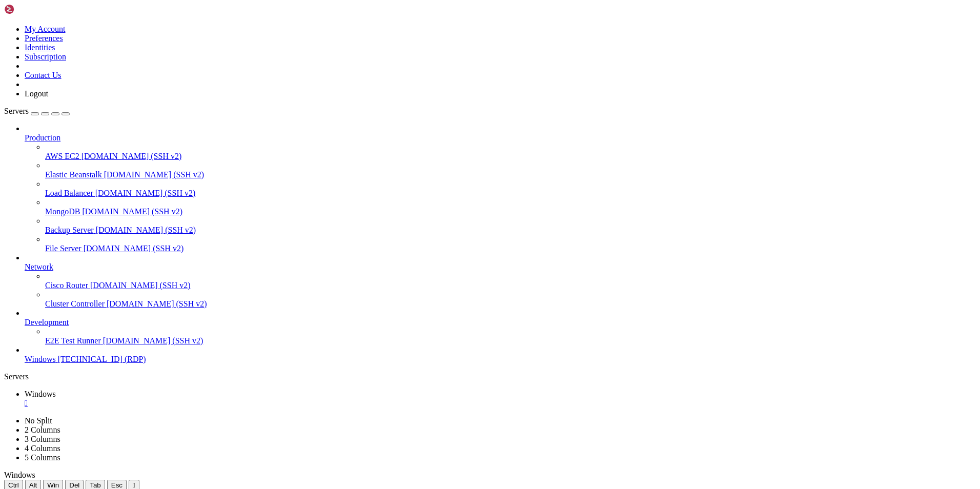
drag, startPoint x: 233, startPoint y: 541, endPoint x: 106, endPoint y: 514, distance: 130.0
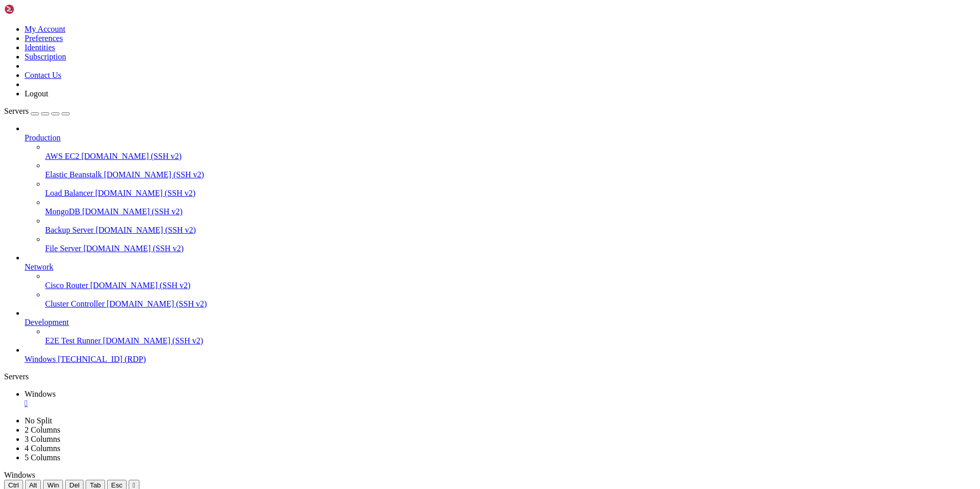
drag, startPoint x: 249, startPoint y: 512, endPoint x: 342, endPoint y: 524, distance: 94.0
drag, startPoint x: 342, startPoint y: 524, endPoint x: 475, endPoint y: 501, distance: 134.2
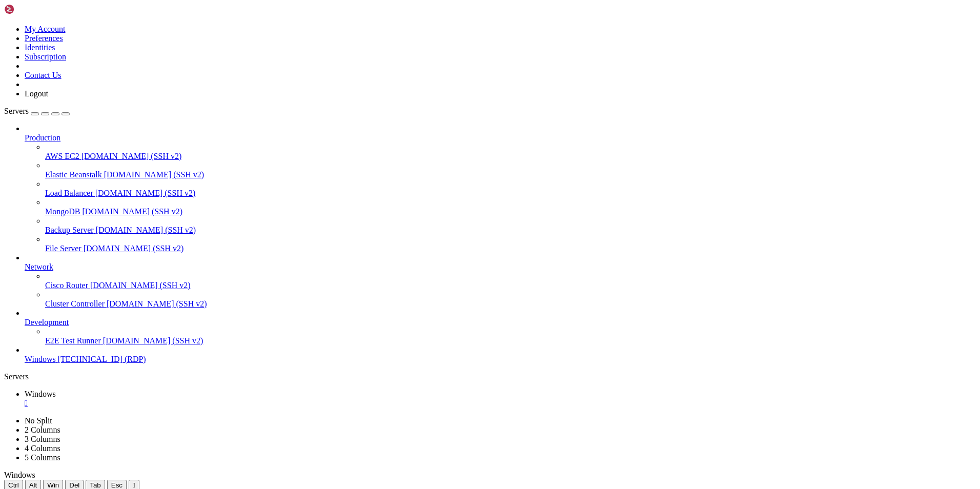
click at [66, 114] on icon "button" at bounding box center [66, 114] width 0 height 0
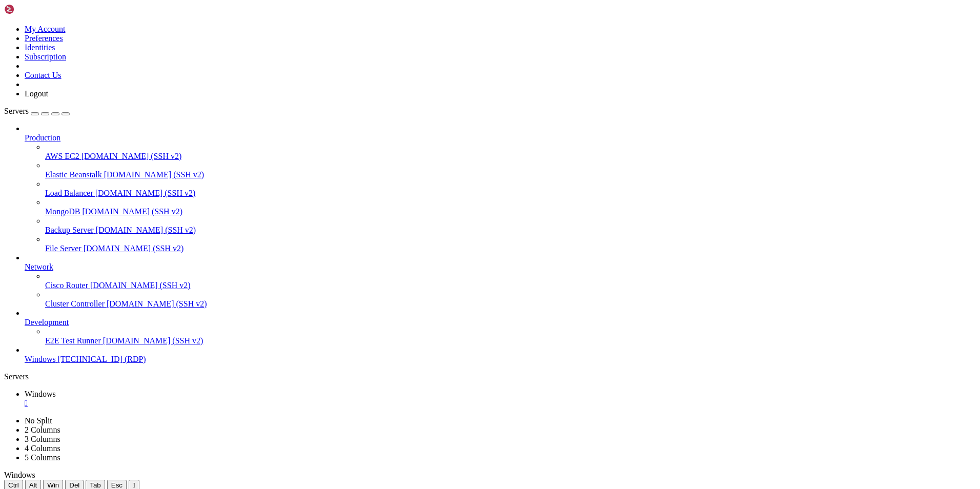
drag, startPoint x: 431, startPoint y: 854, endPoint x: 63, endPoint y: 636, distance: 427.7
drag, startPoint x: 179, startPoint y: 817, endPoint x: 179, endPoint y: 588, distance: 229.1
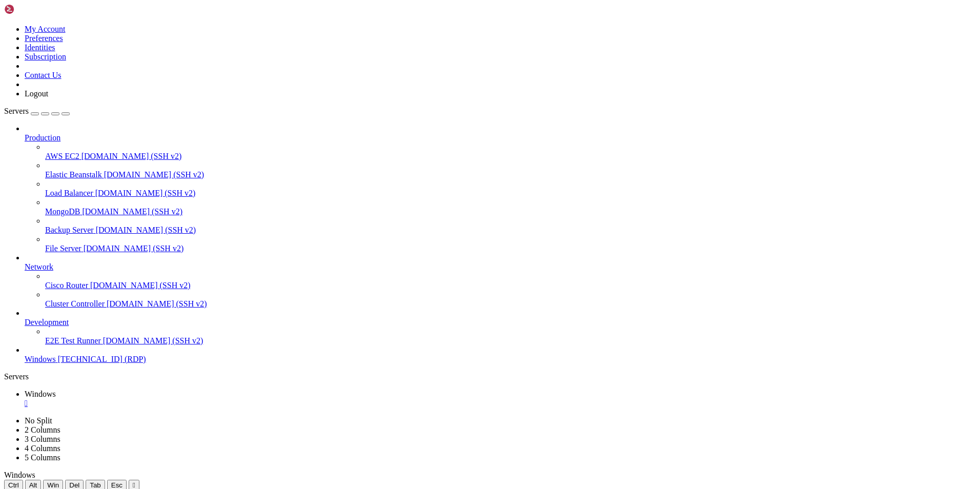
drag, startPoint x: 569, startPoint y: 553, endPoint x: 698, endPoint y: 624, distance: 147.3
